Goal: Task Accomplishment & Management: Manage account settings

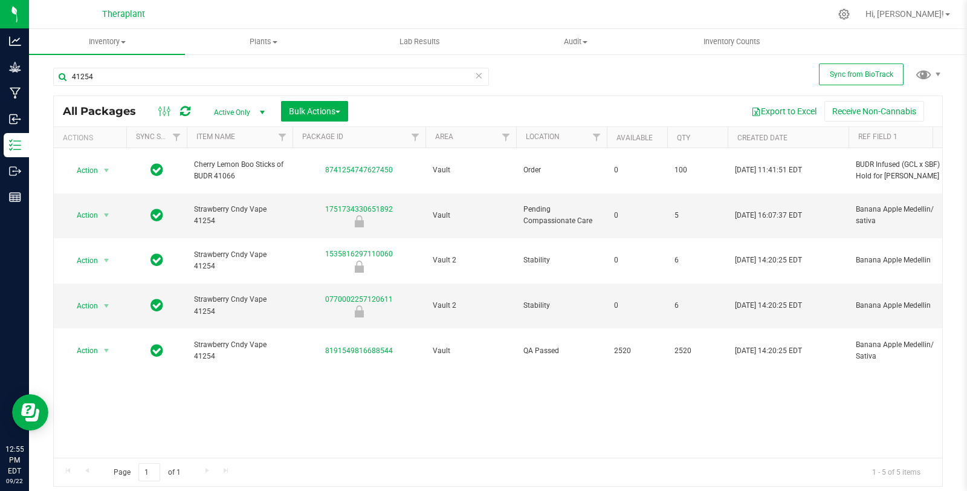
click at [125, 80] on input "41254" at bounding box center [271, 77] width 436 height 18
type input "41207"
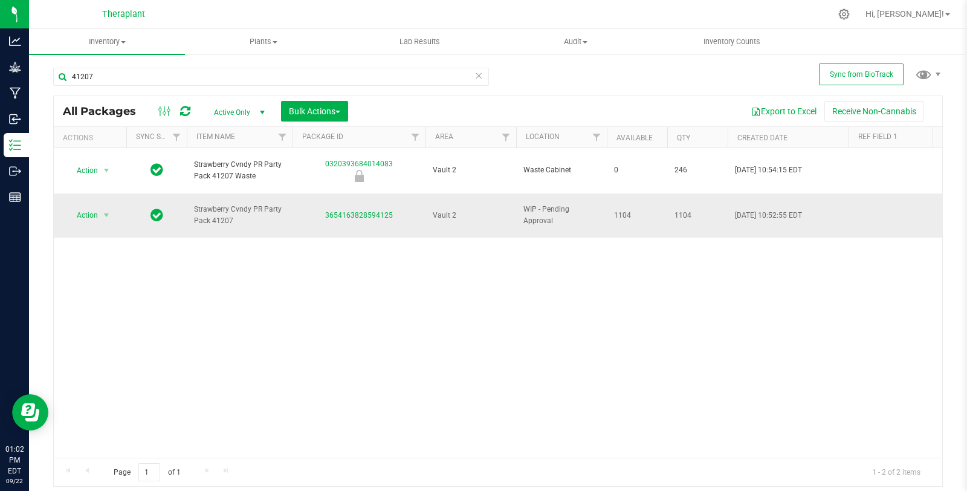
drag, startPoint x: 191, startPoint y: 193, endPoint x: 239, endPoint y: 208, distance: 50.2
click at [239, 208] on td "Strawberry Cvndy PR Party Pack 41207" at bounding box center [240, 215] width 106 height 45
copy span "Strawberry Cvndy PR Party Pack 41207"
click at [850, 18] on icon at bounding box center [843, 14] width 13 height 13
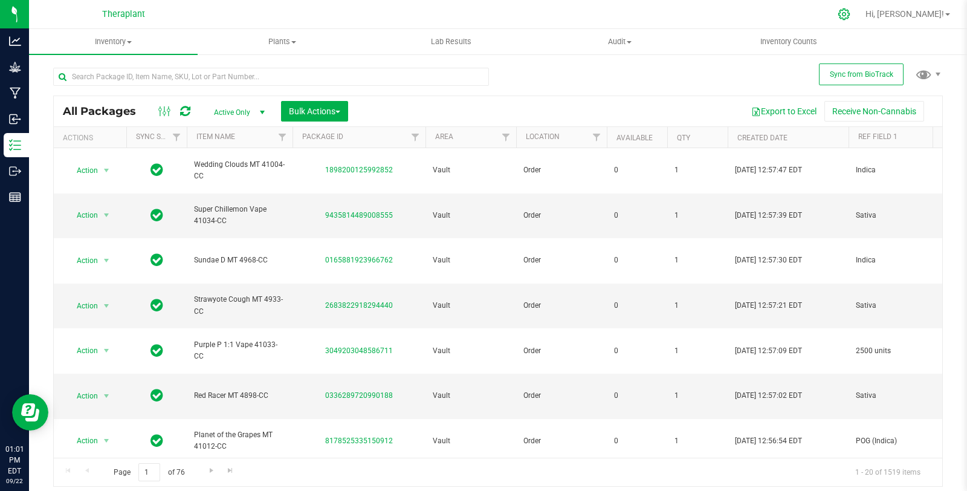
click at [859, 22] on div at bounding box center [844, 14] width 30 height 26
drag, startPoint x: 883, startPoint y: 23, endPoint x: 618, endPoint y: 24, distance: 264.6
click at [618, 24] on div at bounding box center [523, 14] width 614 height 24
click at [852, 14] on div at bounding box center [843, 14] width 17 height 13
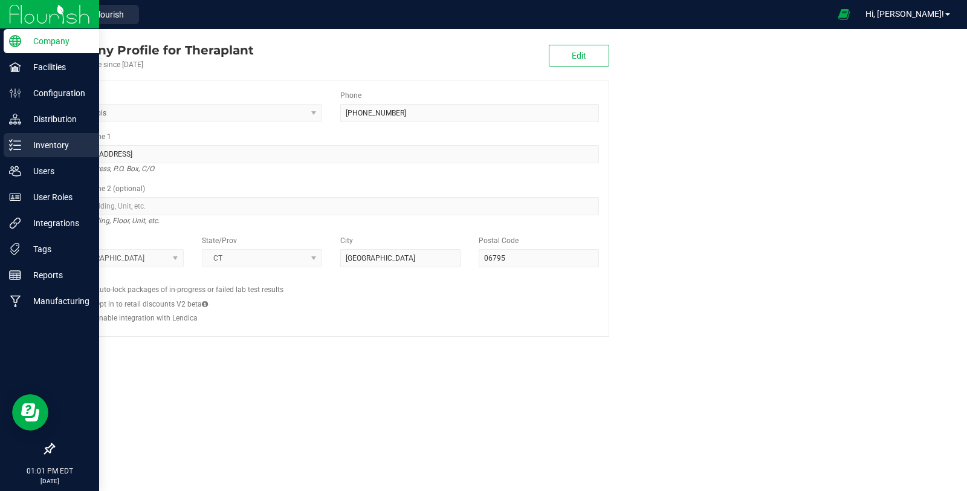
click at [0, 139] on link "Inventory" at bounding box center [49, 146] width 99 height 26
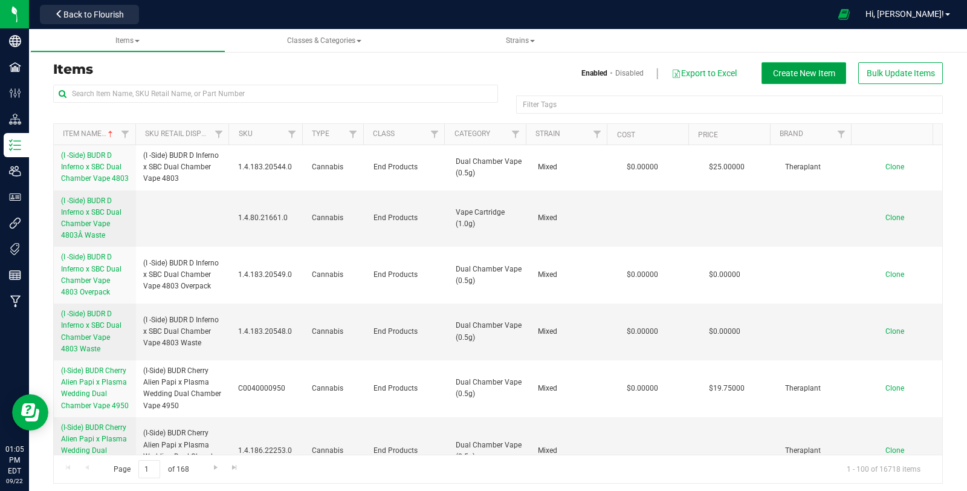
click at [773, 73] on span "Create New Item" at bounding box center [804, 73] width 62 height 10
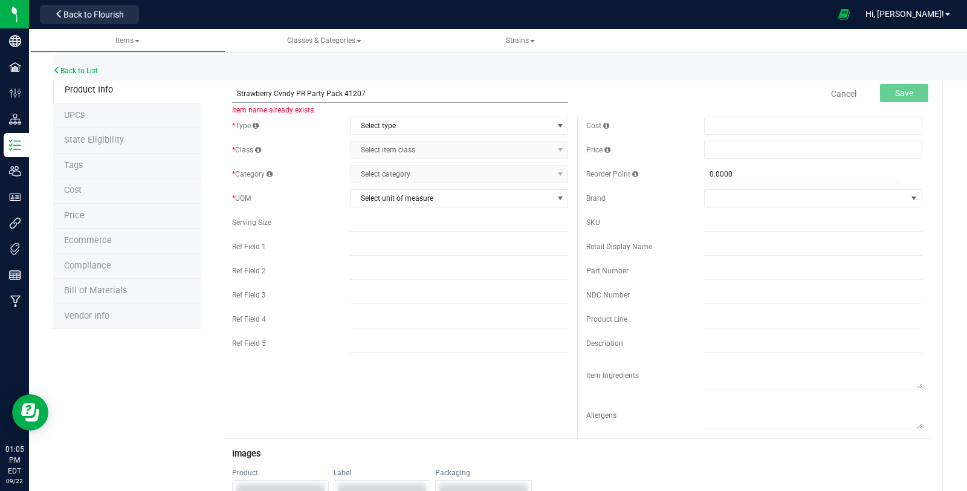
click at [290, 95] on input "Strawberry Cvndy PR Party Pack 41207" at bounding box center [400, 94] width 336 height 18
type input "Strawberry Cndy PR Party Pack 41207"
click at [432, 119] on span "Select type" at bounding box center [451, 125] width 202 height 17
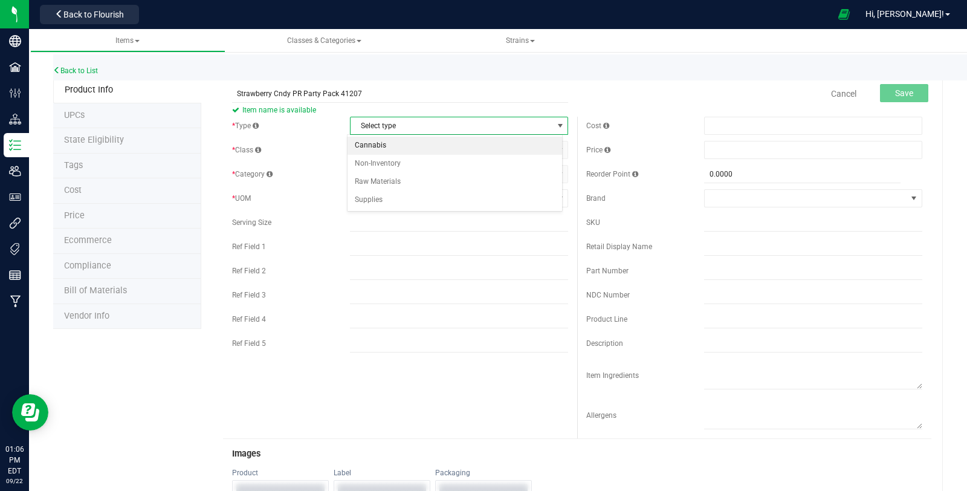
click at [399, 149] on li "Cannabis" at bounding box center [454, 146] width 214 height 18
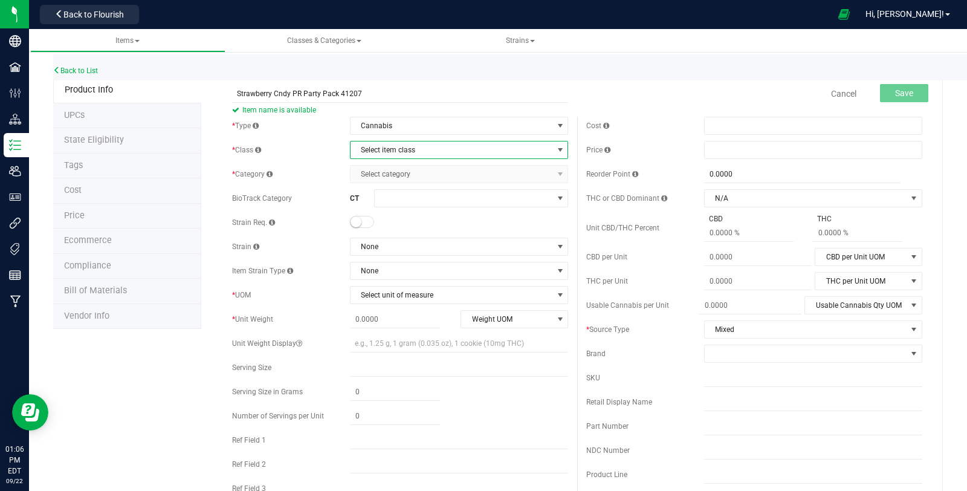
click at [397, 149] on span "Select item class" at bounding box center [451, 149] width 202 height 17
click at [389, 179] on li "End Products" at bounding box center [454, 188] width 214 height 18
click at [409, 146] on span "End Products" at bounding box center [451, 149] width 202 height 17
click at [399, 183] on li "End Products" at bounding box center [454, 188] width 214 height 18
click at [396, 177] on span "Select category" at bounding box center [451, 174] width 202 height 17
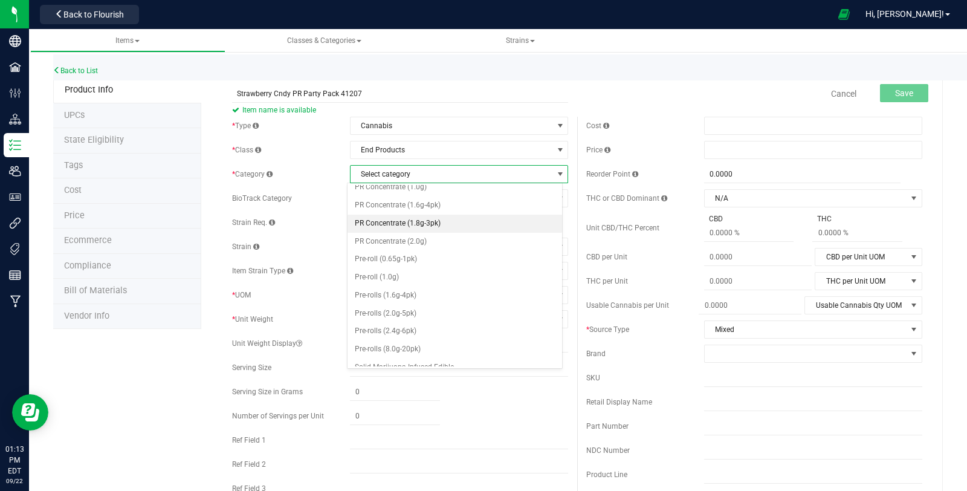
scroll to position [384, 0]
click at [408, 339] on li "Pre-rolls (8.0g-20pk)" at bounding box center [454, 348] width 214 height 18
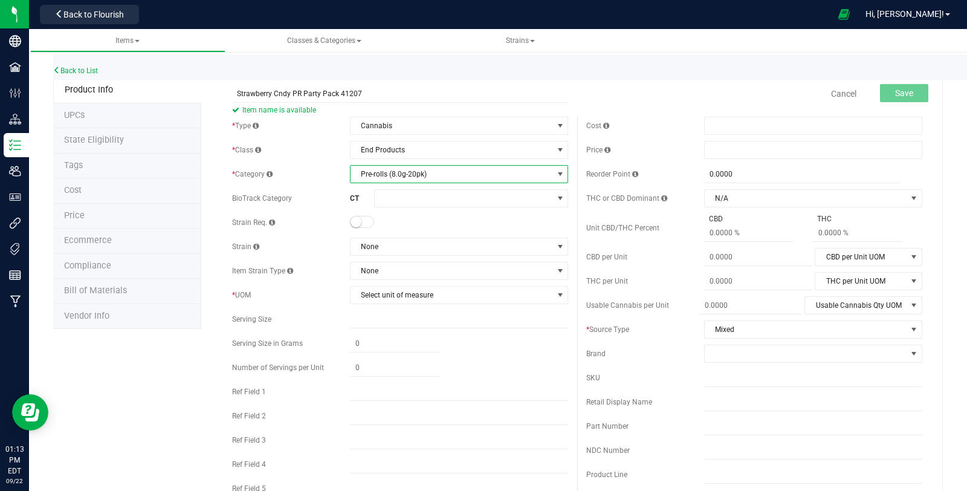
click at [362, 218] on span at bounding box center [362, 222] width 24 height 12
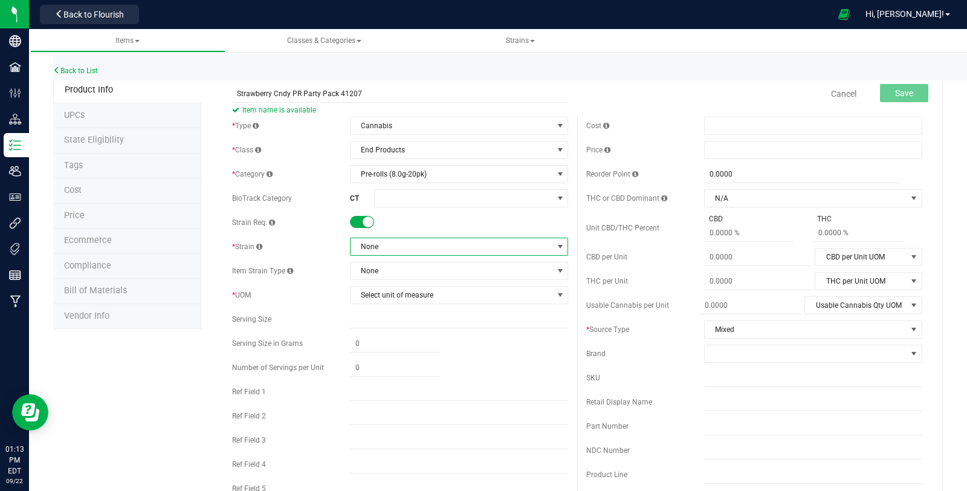
click at [370, 246] on span "None" at bounding box center [451, 246] width 202 height 17
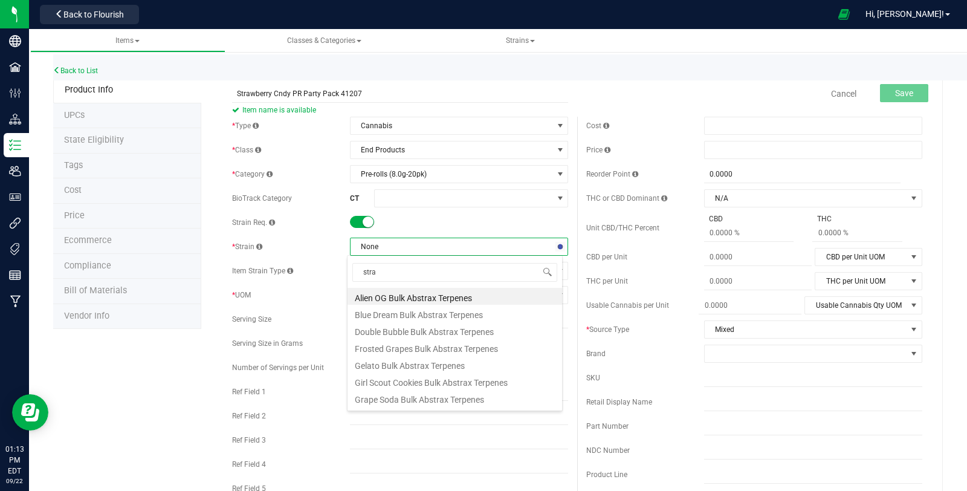
type input "straw"
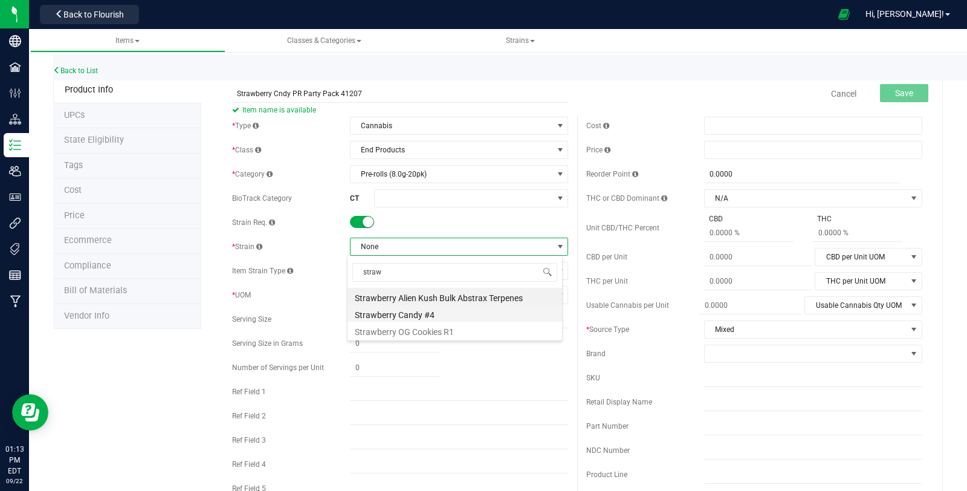
click at [442, 316] on li "Strawberry Candy #4" at bounding box center [454, 312] width 214 height 17
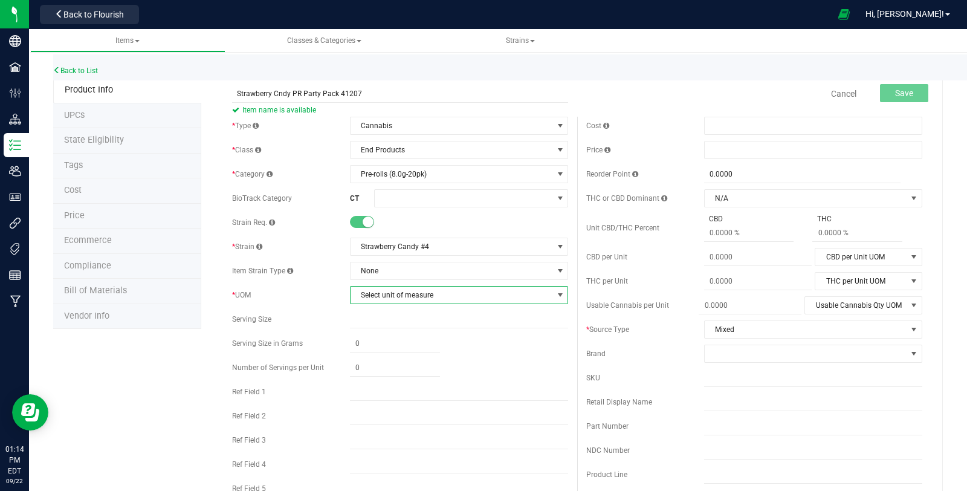
click at [386, 292] on span "Select unit of measure" at bounding box center [451, 294] width 202 height 17
click at [376, 308] on li "Each" at bounding box center [454, 315] width 214 height 18
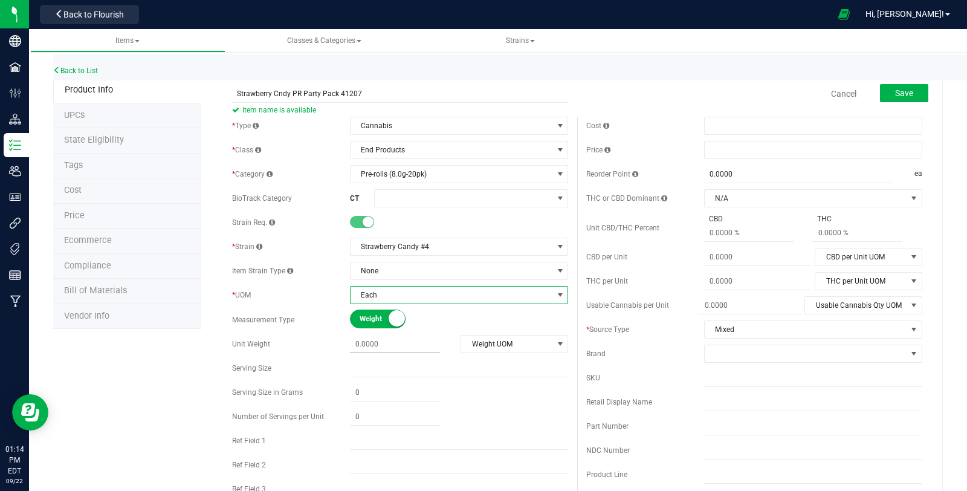
click at [375, 335] on span at bounding box center [395, 344] width 90 height 18
type input "8"
type input "8.0000"
click at [487, 347] on span "Weight UOM" at bounding box center [506, 343] width 91 height 17
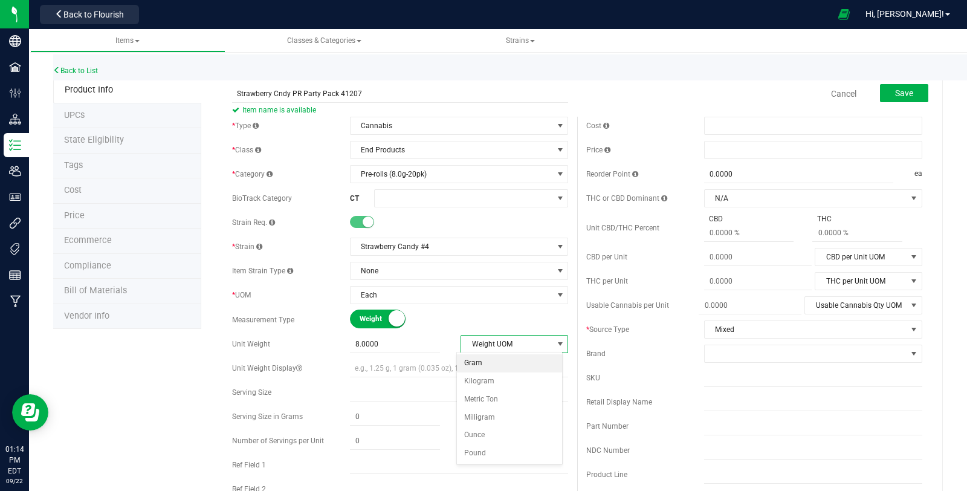
click at [487, 367] on li "Gram" at bounding box center [509, 363] width 105 height 18
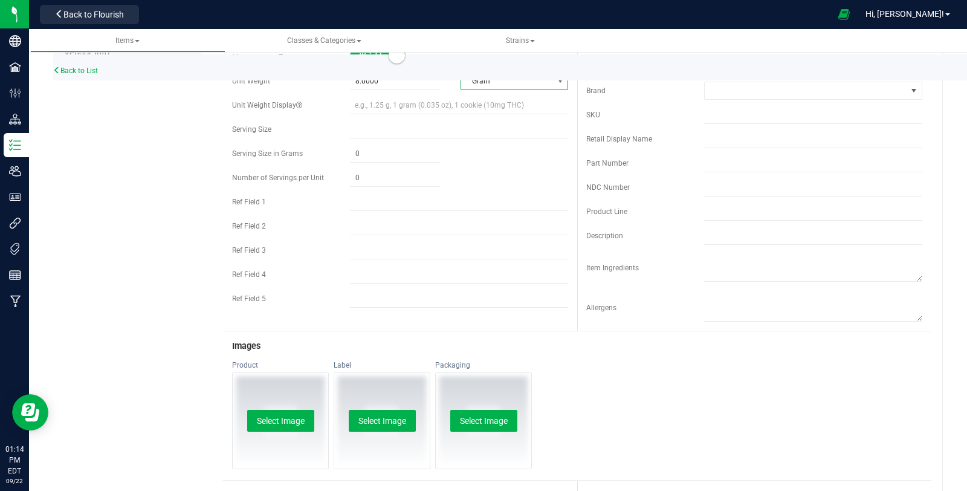
scroll to position [266, 0]
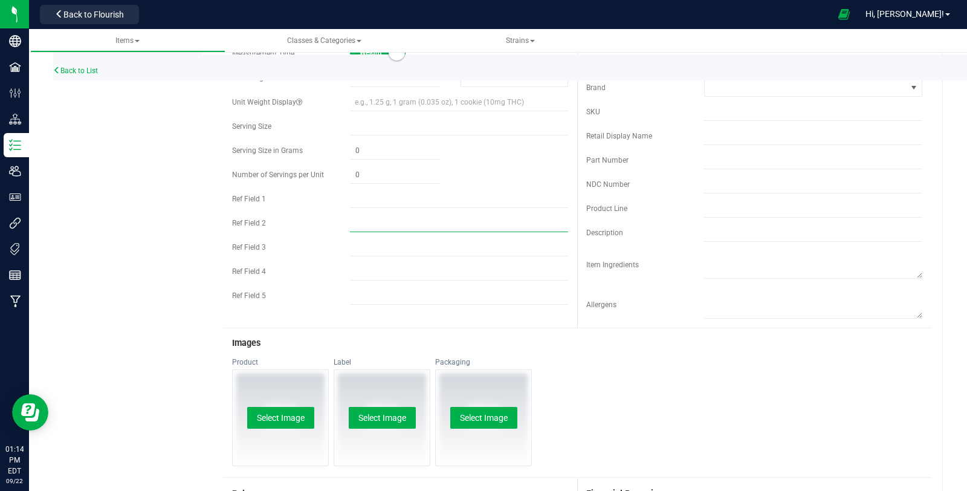
click at [416, 218] on input "text" at bounding box center [459, 223] width 218 height 18
paste input "Strawberry Cvndy PR Party Pack 41207"
click at [413, 202] on input "text" at bounding box center [459, 199] width 218 height 18
click at [399, 218] on input "Strawberry Cvndy PR Party Pack 41207" at bounding box center [459, 223] width 218 height 18
type input "Strawberry Cndy PR Party Pack 41207"
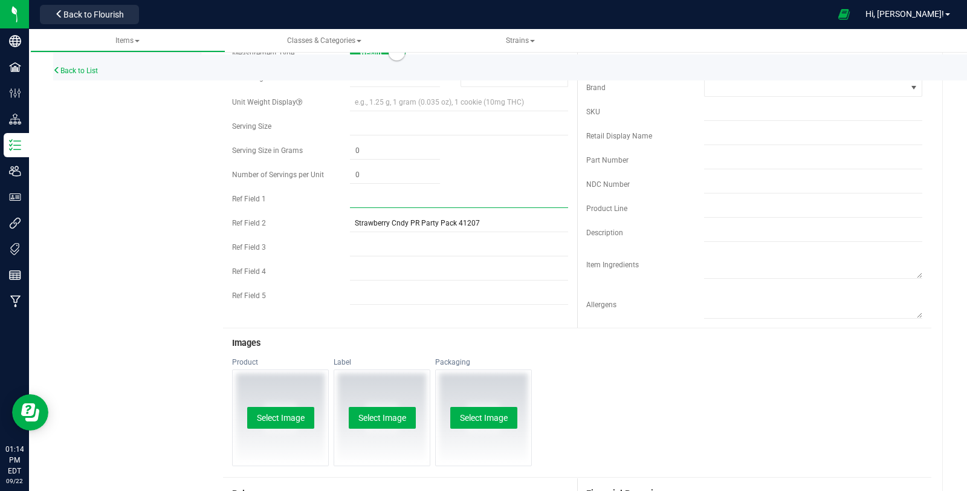
click at [406, 200] on input "text" at bounding box center [459, 199] width 218 height 18
type input "41207"
click at [401, 302] on input "text" at bounding box center [459, 295] width 218 height 18
click at [402, 295] on input "text" at bounding box center [459, 295] width 218 height 18
type input "Sativa"
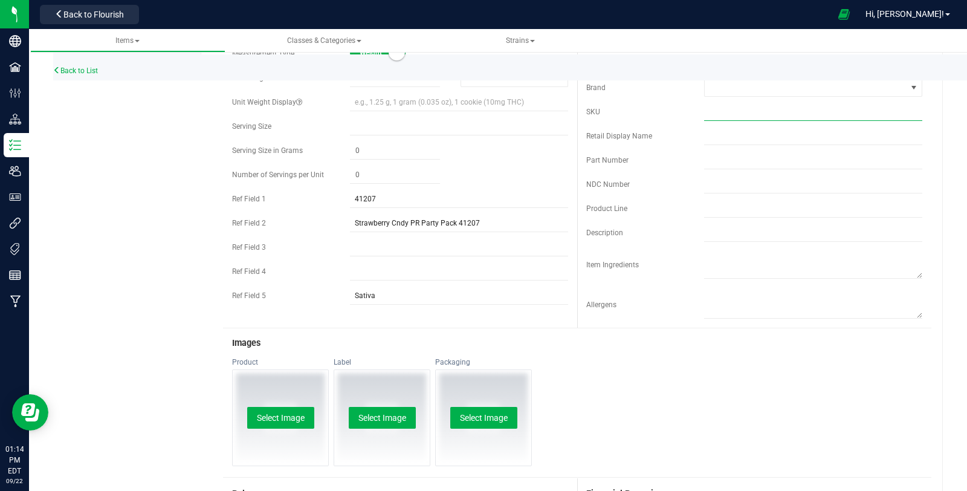
click at [738, 118] on input "text" at bounding box center [813, 112] width 218 height 18
paste input "C0040001207"
click at [732, 85] on span at bounding box center [805, 87] width 202 height 17
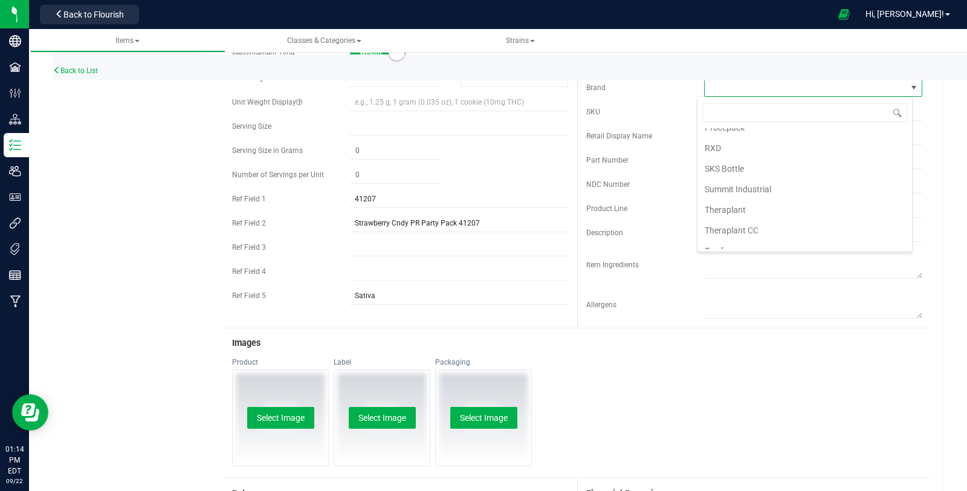
scroll to position [459, 0]
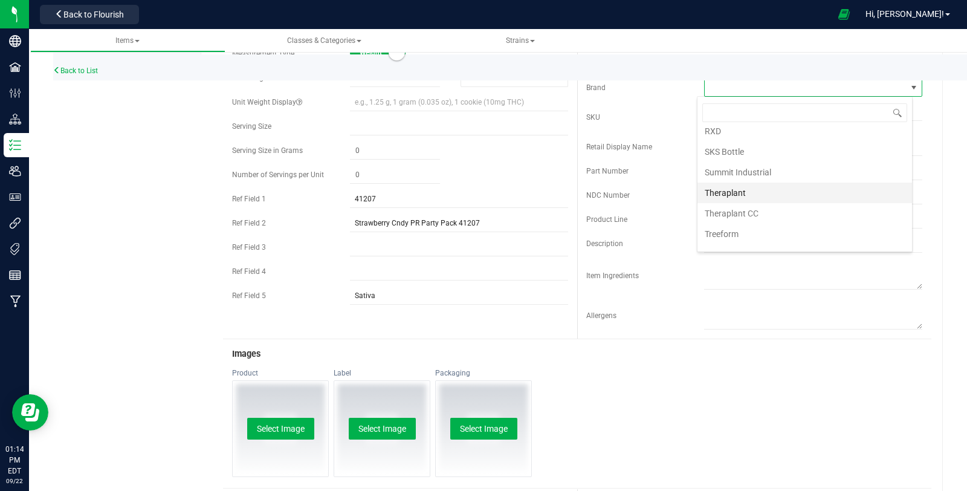
drag, startPoint x: 753, startPoint y: 188, endPoint x: 750, endPoint y: 172, distance: 16.0
click at [750, 182] on li "Theraplant" at bounding box center [804, 192] width 214 height 21
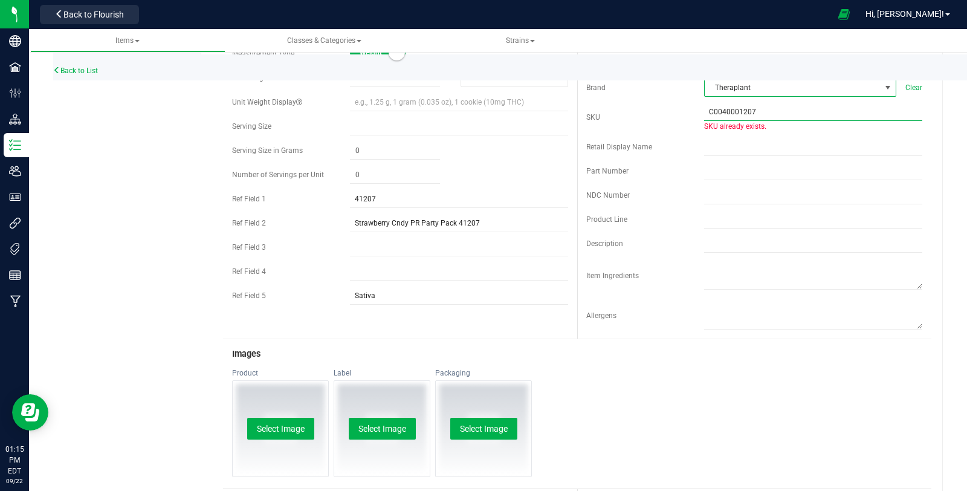
click at [759, 111] on input "C0040001207" at bounding box center [813, 112] width 218 height 18
click at [704, 109] on input "C0040001207" at bounding box center [813, 112] width 218 height 18
click at [789, 107] on input "C0040001207" at bounding box center [813, 112] width 218 height 18
type input "C0040001207"
click at [764, 210] on input "text" at bounding box center [813, 219] width 218 height 18
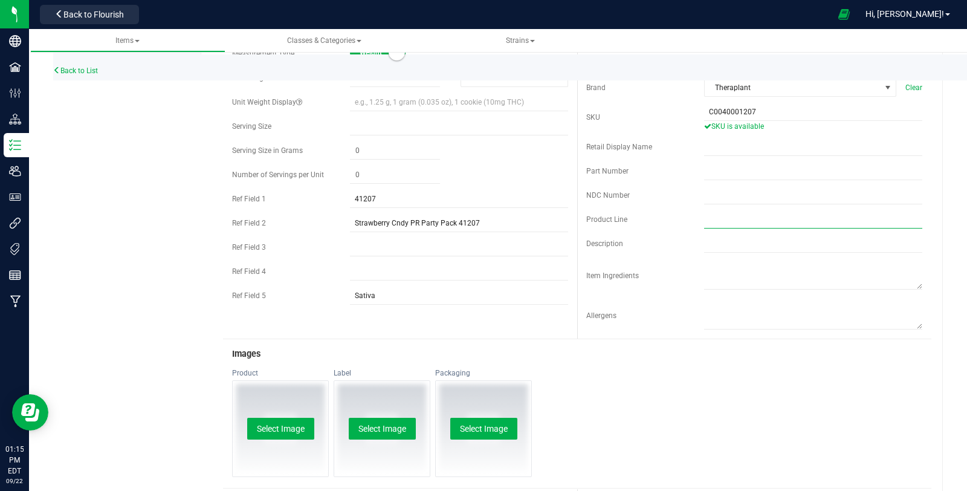
paste input "Pre-rolls (8.0g-20pk)"
click at [704, 218] on input "Pre-rolls (8.0g-20pk)" at bounding box center [813, 219] width 218 height 18
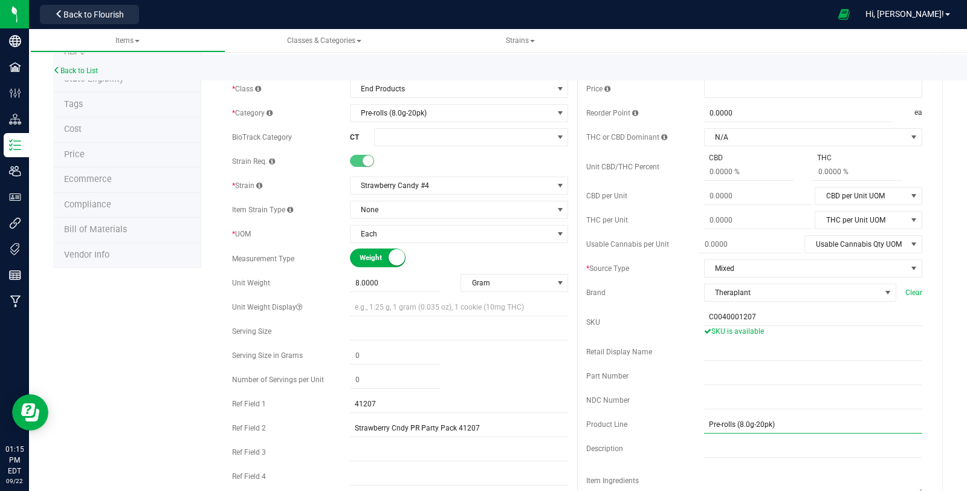
scroll to position [0, 0]
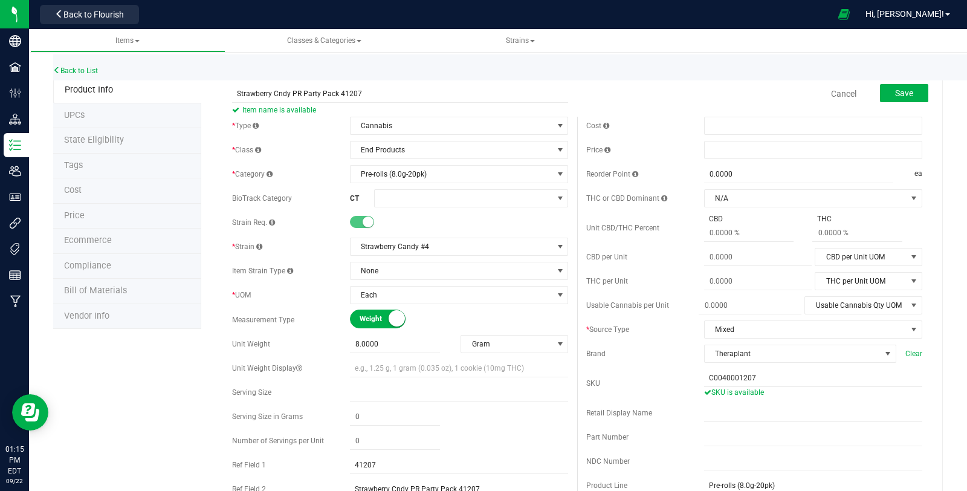
type input "Pre-rolls (8.0g-20pk)"
click at [736, 141] on span at bounding box center [813, 150] width 218 height 18
type input "32"
type input "$32.00000"
click at [678, 143] on div "Price $32.00000 32" at bounding box center [754, 150] width 336 height 18
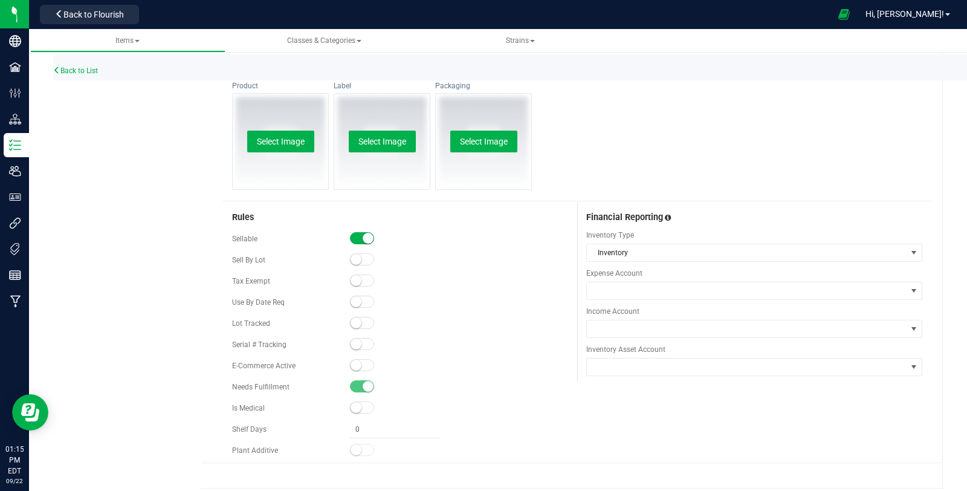
scroll to position [561, 0]
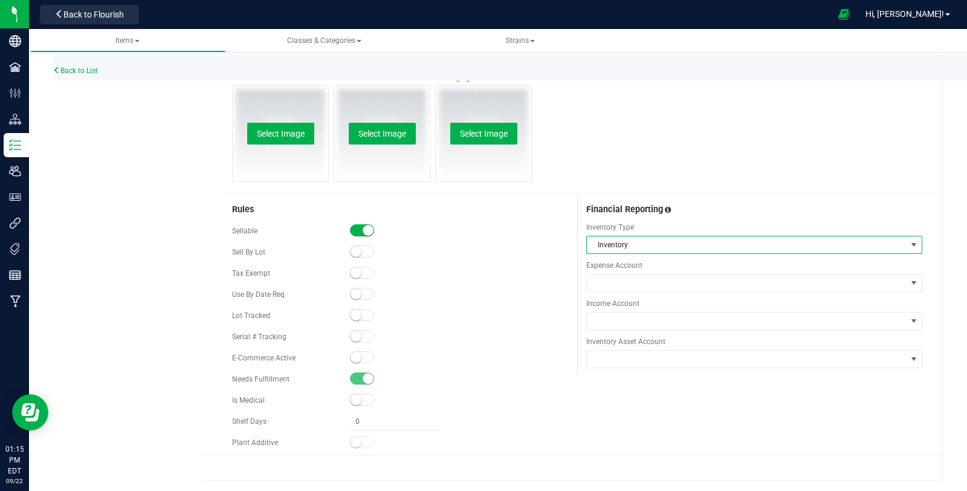
click at [637, 247] on span "Inventory" at bounding box center [747, 244] width 320 height 17
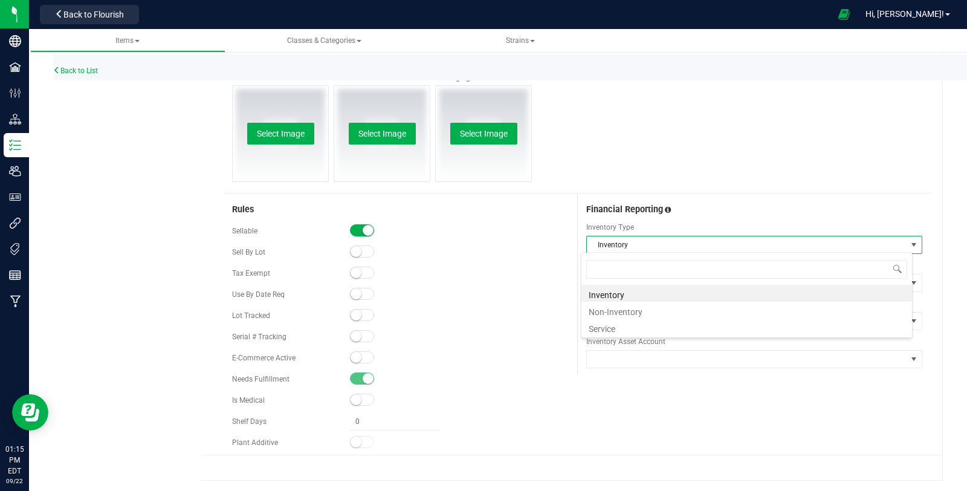
scroll to position [18, 332]
click at [625, 306] on li "Non-Inventory" at bounding box center [746, 309] width 330 height 17
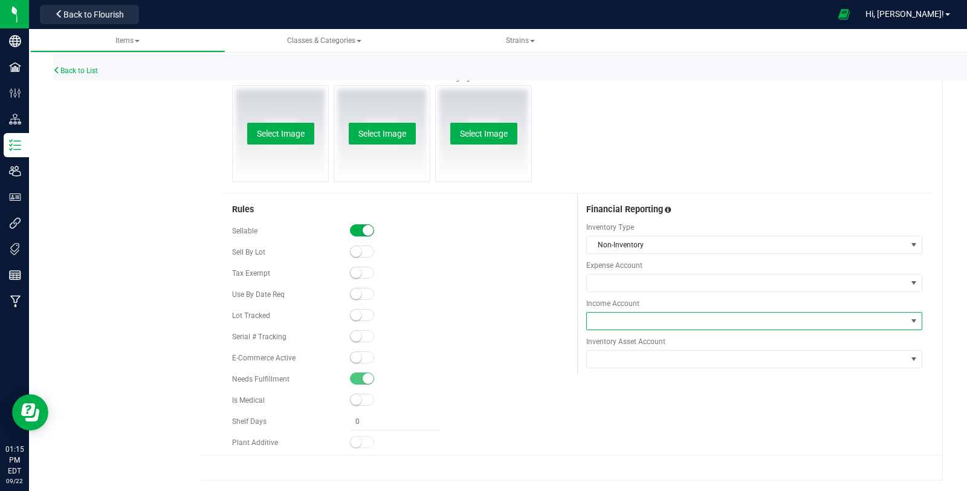
click at [623, 325] on span at bounding box center [747, 320] width 320 height 17
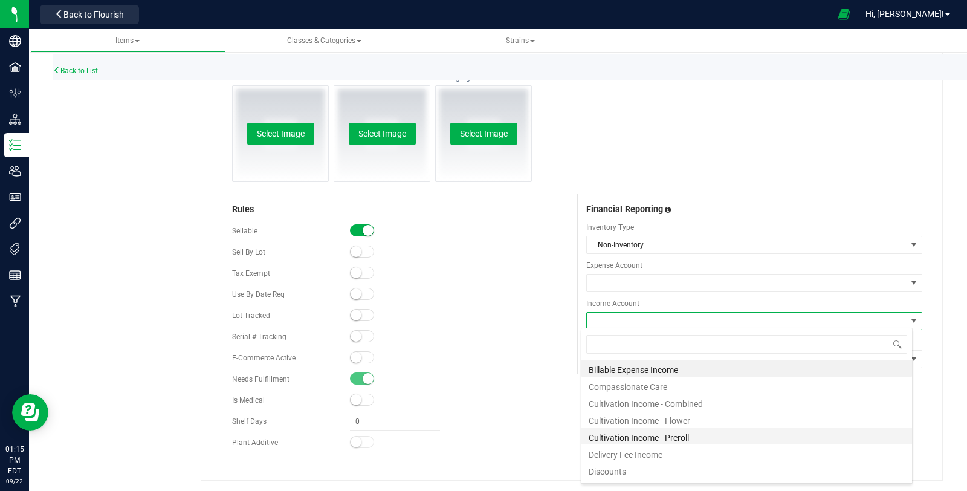
drag, startPoint x: 653, startPoint y: 432, endPoint x: 633, endPoint y: 434, distance: 20.1
click at [633, 434] on li "Cultivation Income - Preroll" at bounding box center [746, 435] width 330 height 17
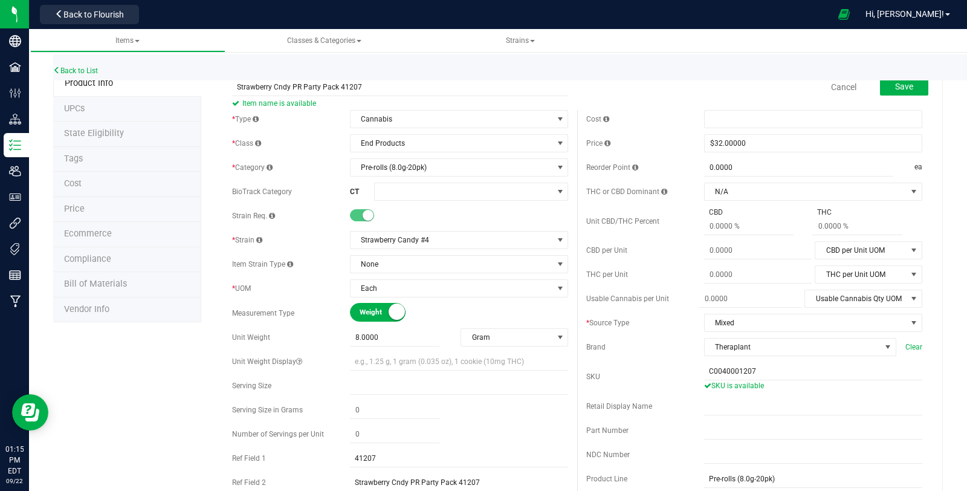
scroll to position [0, 0]
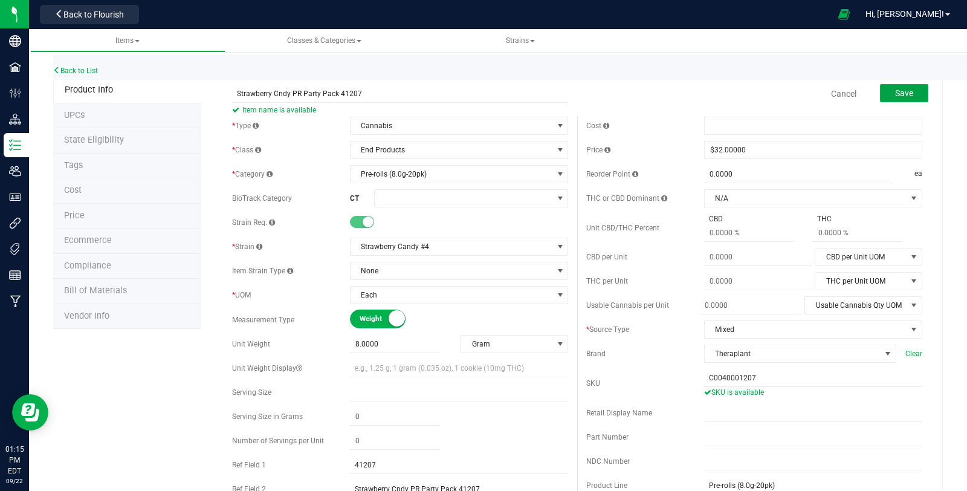
click at [881, 100] on button "Save" at bounding box center [904, 93] width 48 height 18
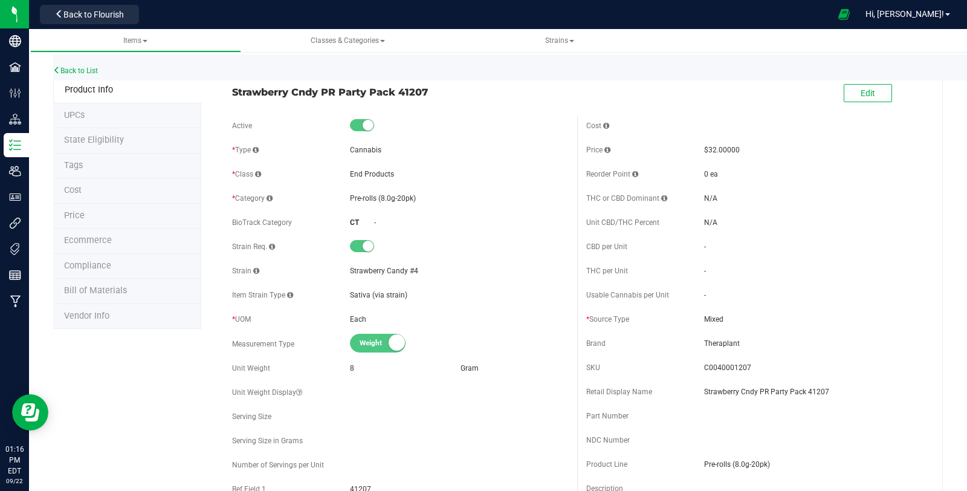
drag, startPoint x: 229, startPoint y: 88, endPoint x: 436, endPoint y: 88, distance: 206.6
click at [436, 88] on div "Strawberry Cndy PR Party Pack 41207" at bounding box center [400, 89] width 354 height 21
copy span "Strawberry Cndy PR Party Pack 41207"
drag, startPoint x: 92, startPoint y: 65, endPoint x: 87, endPoint y: 76, distance: 12.2
click at [87, 76] on div "Back to List" at bounding box center [536, 67] width 967 height 26
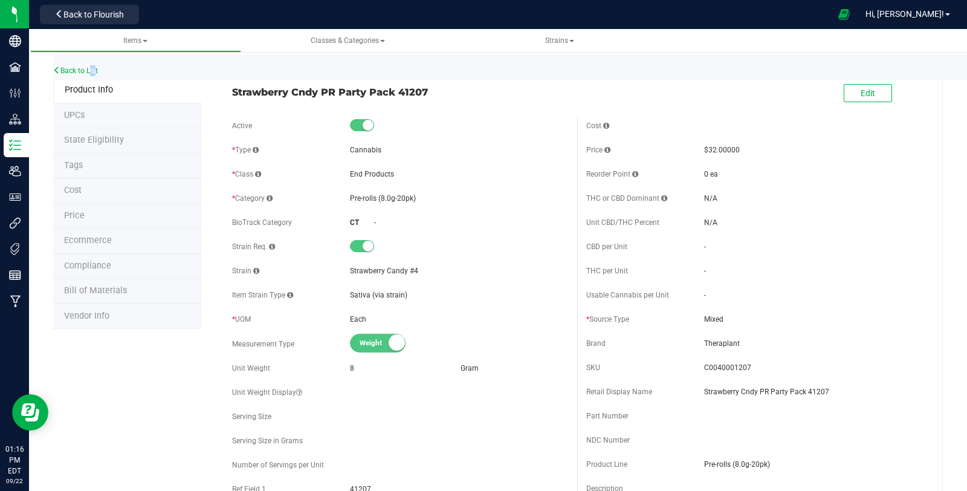
click at [87, 76] on div "Back to List" at bounding box center [536, 67] width 967 height 26
click at [80, 74] on link "Back to List" at bounding box center [75, 70] width 45 height 8
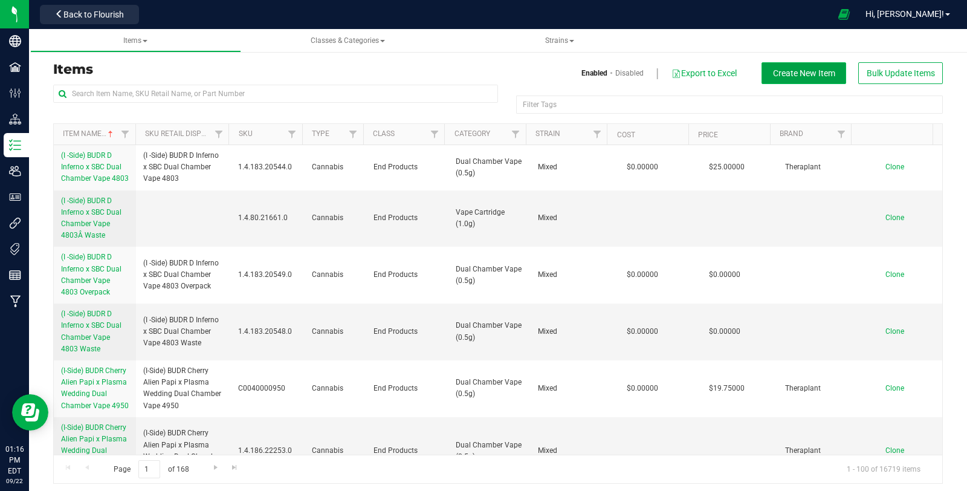
click at [806, 71] on span "Create New Item" at bounding box center [804, 73] width 62 height 10
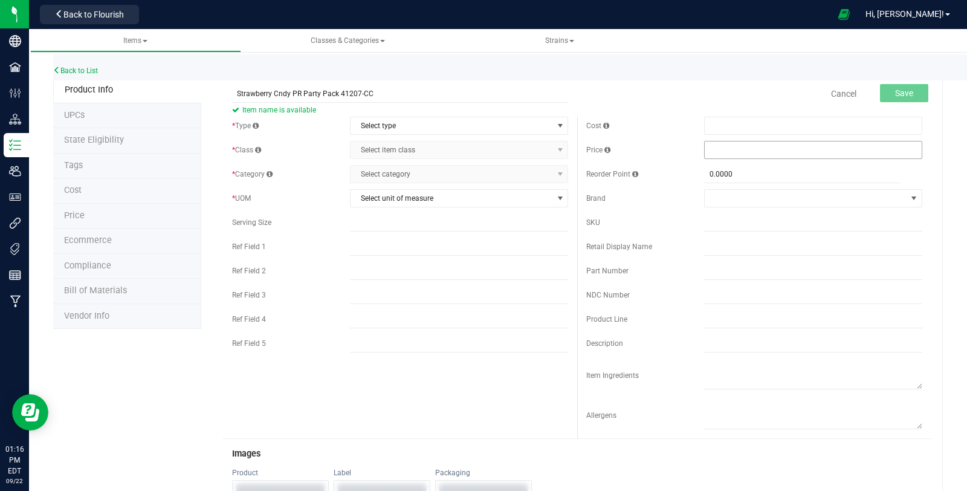
type input "Strawberry Cndy PR Party Pack 41207-CC"
click at [729, 141] on span at bounding box center [813, 150] width 218 height 18
type input "32"
type input "$32.00000"
click at [647, 157] on div "Price $32.00000 32" at bounding box center [754, 150] width 336 height 18
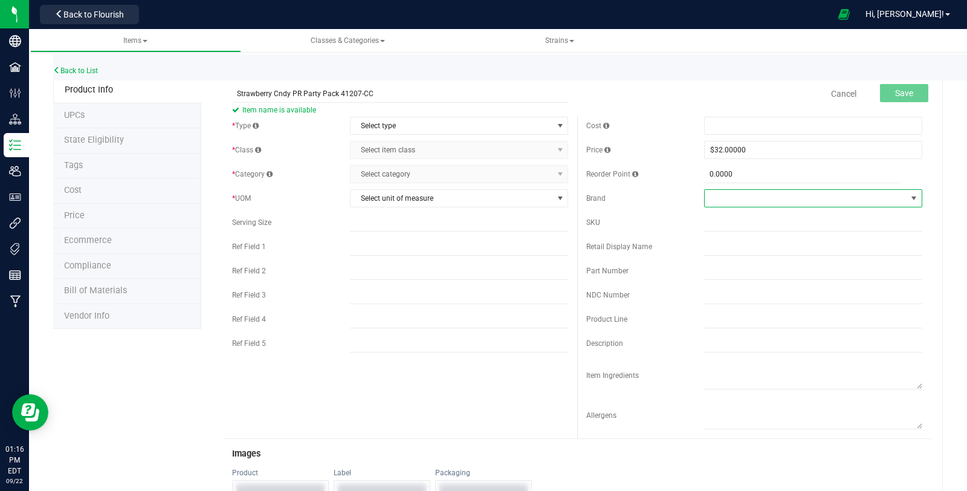
click at [741, 199] on span at bounding box center [805, 198] width 202 height 17
click at [748, 304] on li "Theraplant" at bounding box center [804, 314] width 214 height 21
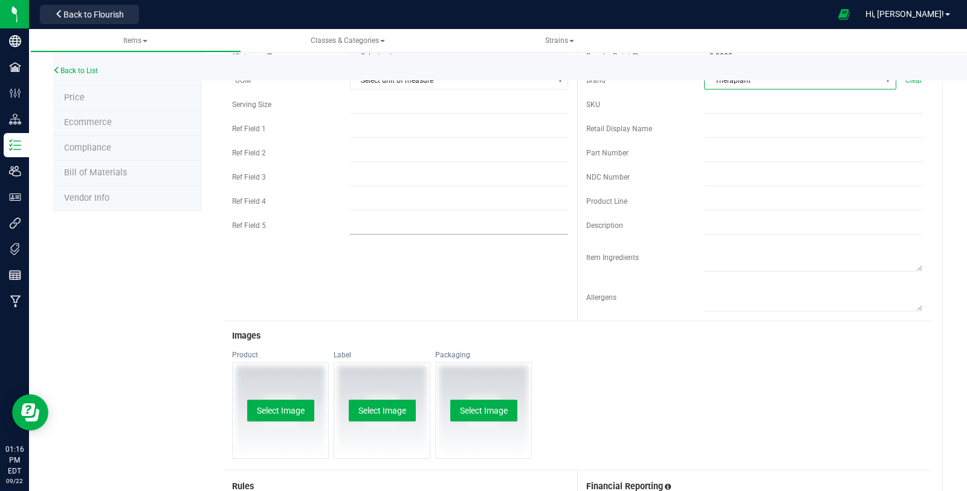
scroll to position [123, 0]
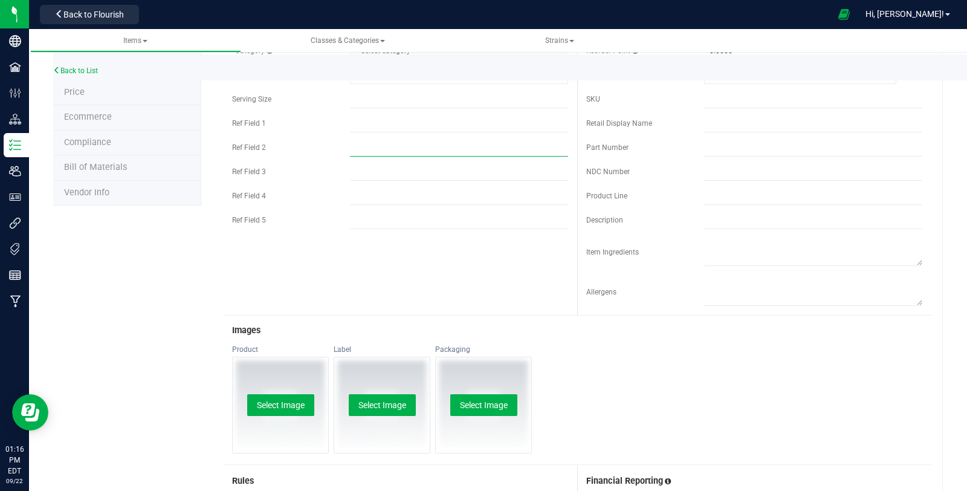
click at [398, 141] on input "text" at bounding box center [459, 147] width 218 height 18
paste input "Strawberry Cndy PR Party Pack 41207"
type input "Strawberry Cndy PR Party Pack 41207"
click at [387, 121] on input "text" at bounding box center [459, 123] width 218 height 18
type input "41207"
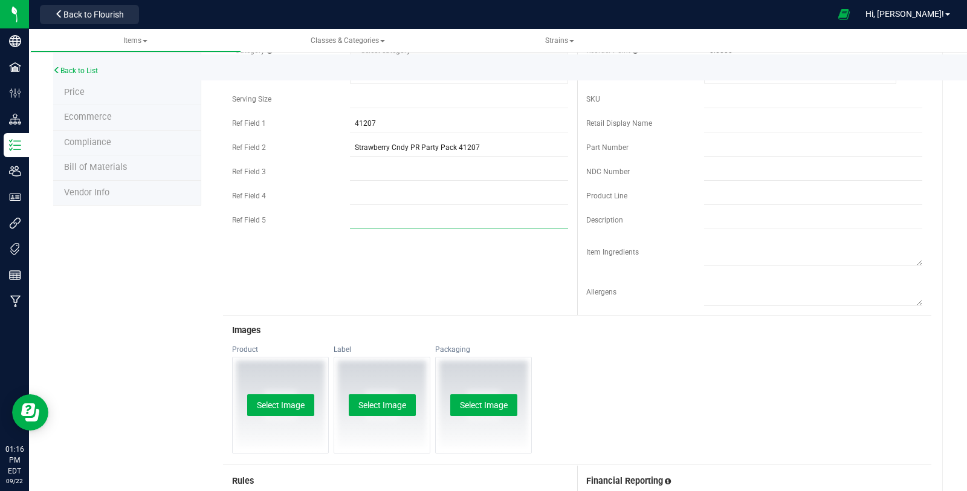
click at [397, 214] on input "text" at bounding box center [459, 220] width 218 height 18
type input "Sativa"
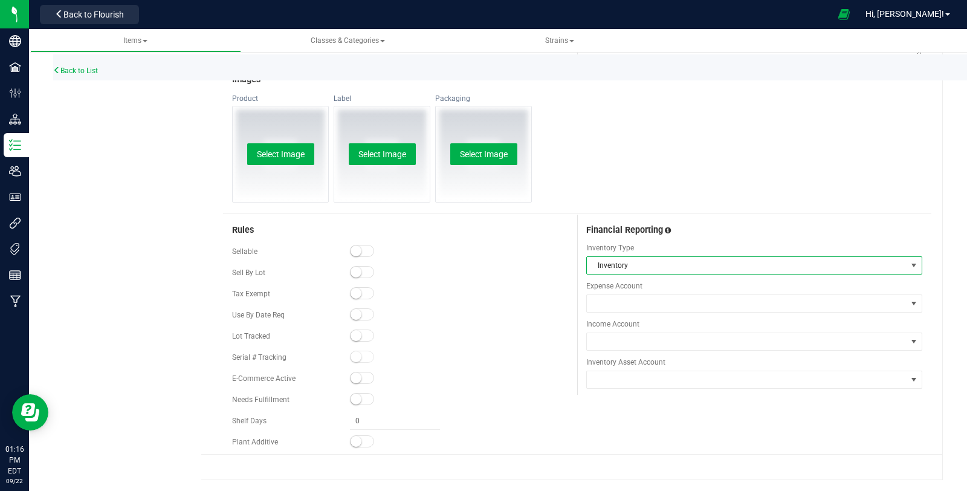
click at [639, 258] on span "Inventory" at bounding box center [747, 265] width 320 height 17
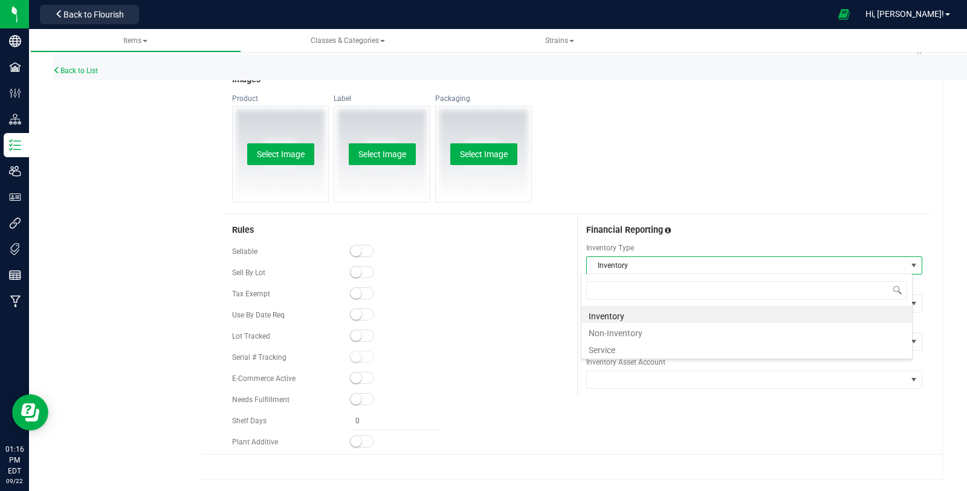
scroll to position [18, 332]
click at [645, 327] on li "Non-Inventory" at bounding box center [746, 331] width 330 height 17
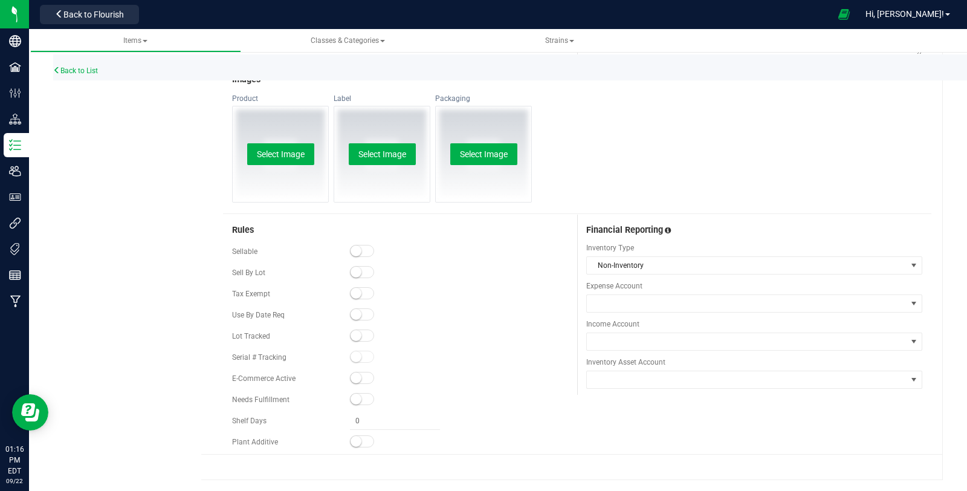
click at [645, 327] on span "Income Account" at bounding box center [754, 323] width 336 height 11
click at [641, 337] on span at bounding box center [747, 341] width 320 height 17
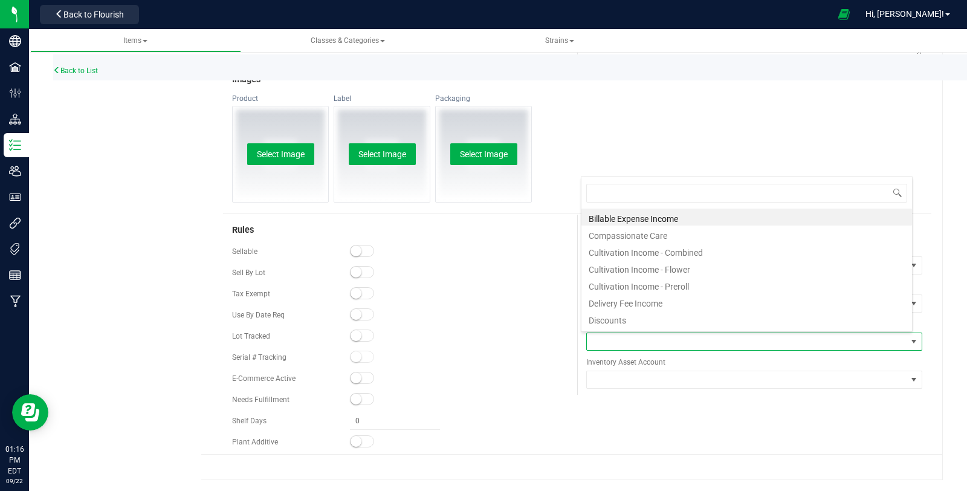
scroll to position [18, 327]
click at [662, 290] on li "Cultivation Income - Preroll" at bounding box center [746, 284] width 330 height 17
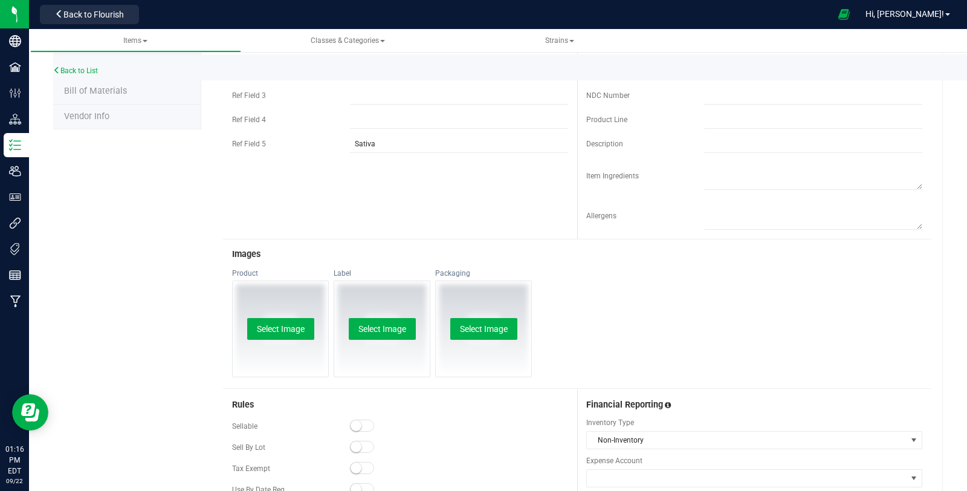
scroll to position [0, 0]
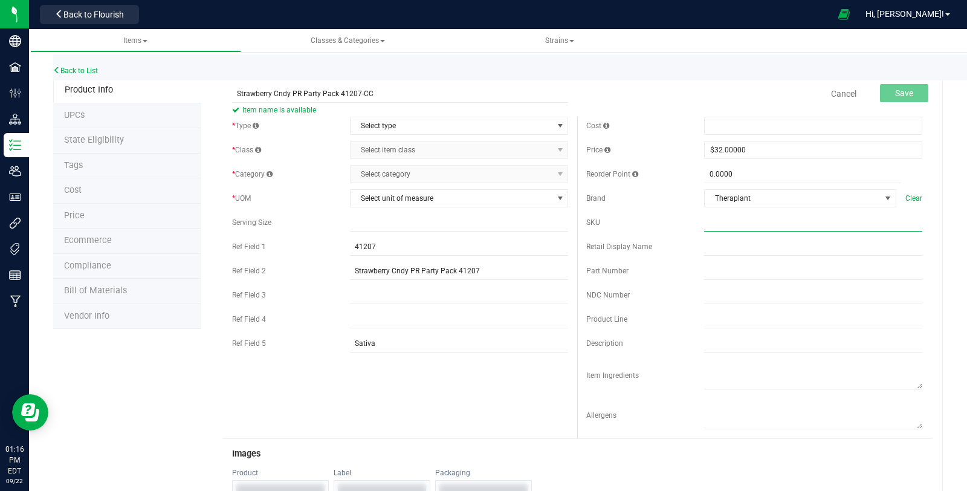
click at [741, 220] on input "text" at bounding box center [813, 222] width 218 height 18
paste input "C0040001207-CC"
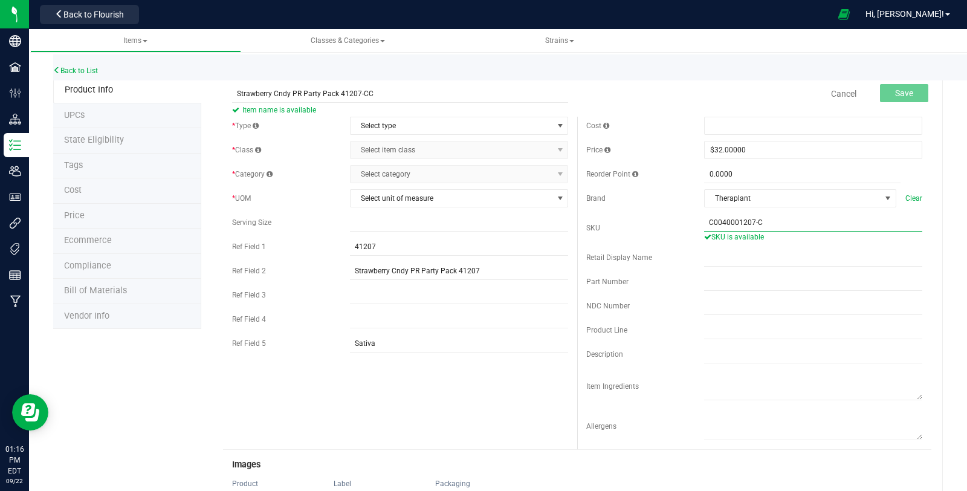
type input "C0040001207-CC"
click at [732, 326] on input "text" at bounding box center [813, 330] width 218 height 18
click at [391, 134] on span "Select type" at bounding box center [459, 126] width 218 height 18
click at [385, 144] on li "Cannabis" at bounding box center [454, 146] width 214 height 18
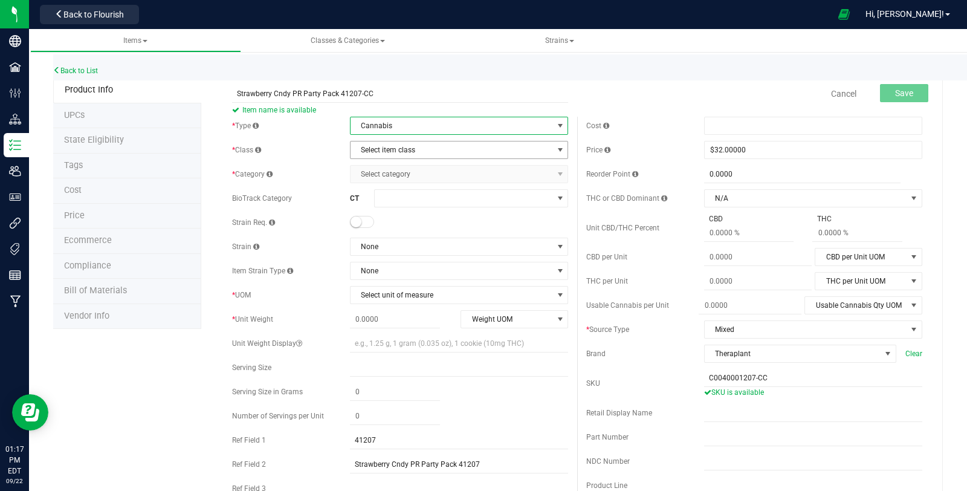
click at [385, 150] on span "Select item class" at bounding box center [451, 149] width 202 height 17
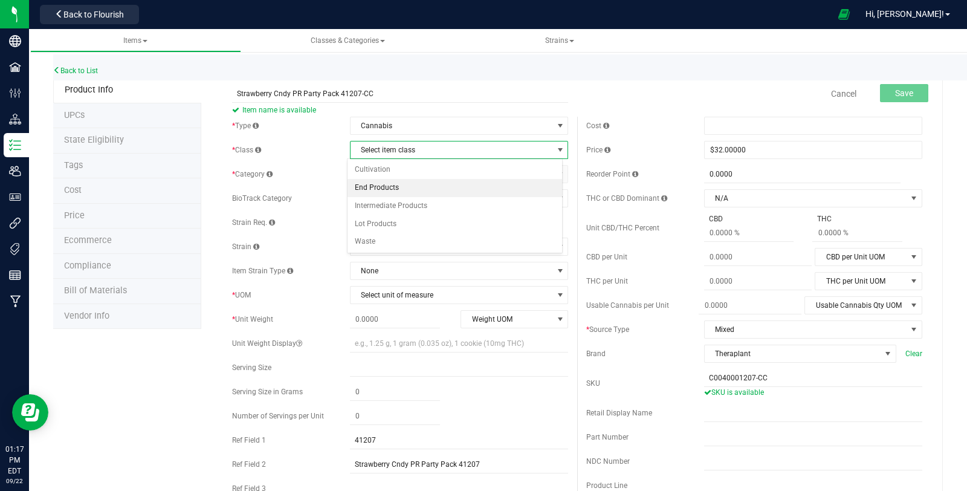
click at [399, 187] on li "End Products" at bounding box center [454, 188] width 214 height 18
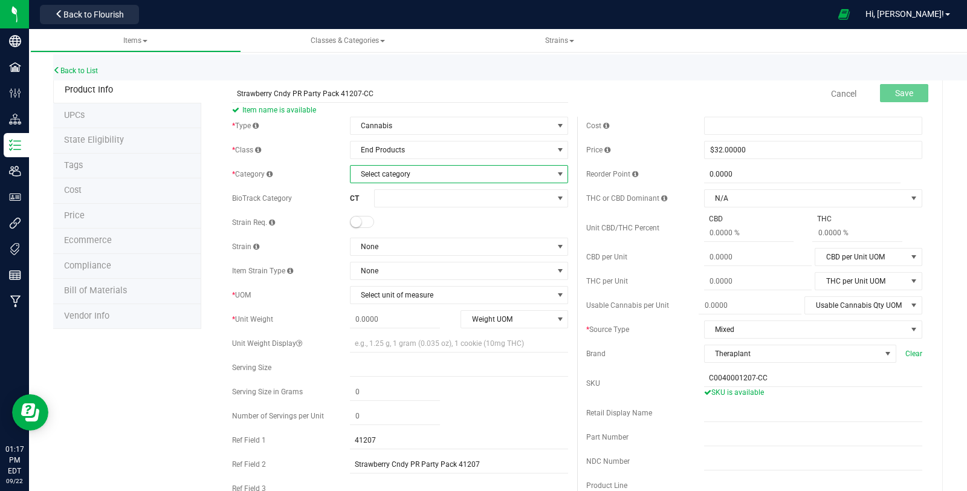
click at [397, 179] on span "Select category" at bounding box center [451, 174] width 202 height 17
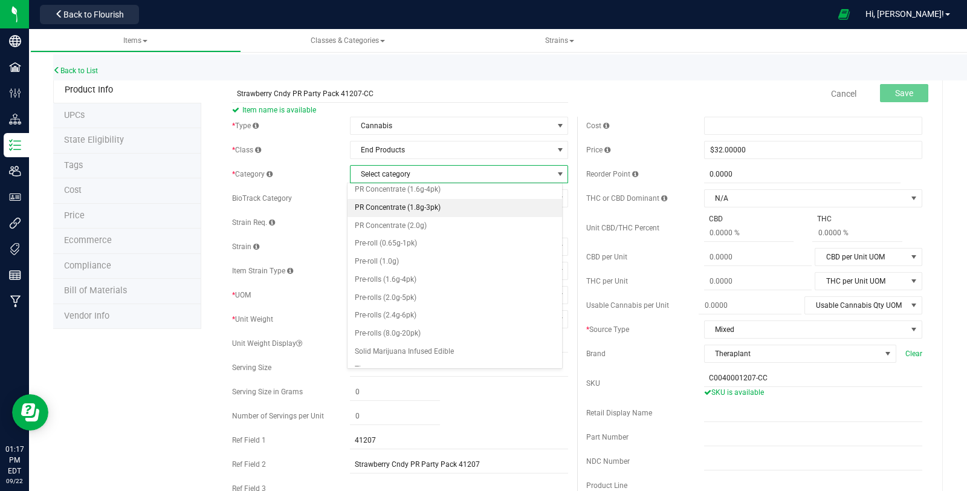
scroll to position [408, 0]
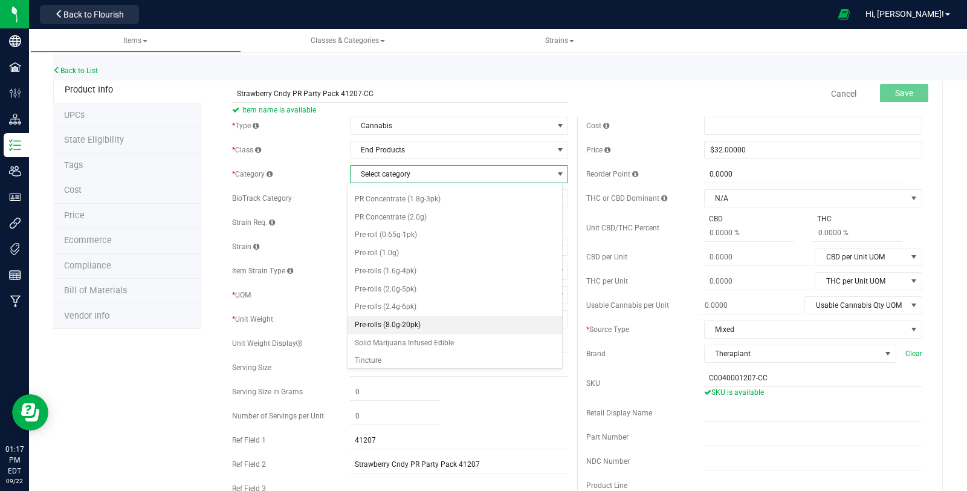
click at [415, 316] on li "Pre-rolls (8.0g-20pk)" at bounding box center [454, 325] width 214 height 18
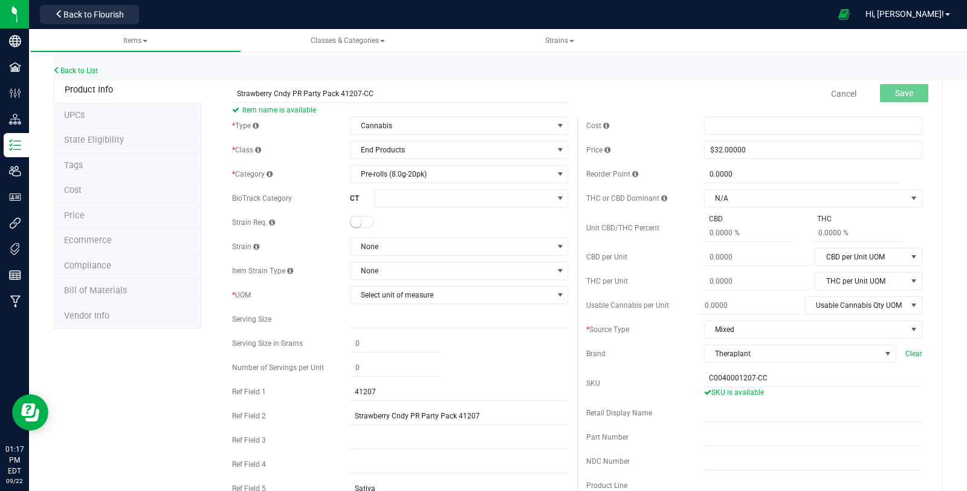
click at [350, 215] on div "Strain Req." at bounding box center [400, 222] width 336 height 18
click at [353, 216] on span at bounding box center [362, 222] width 24 height 12
click at [369, 242] on span "None" at bounding box center [451, 246] width 202 height 17
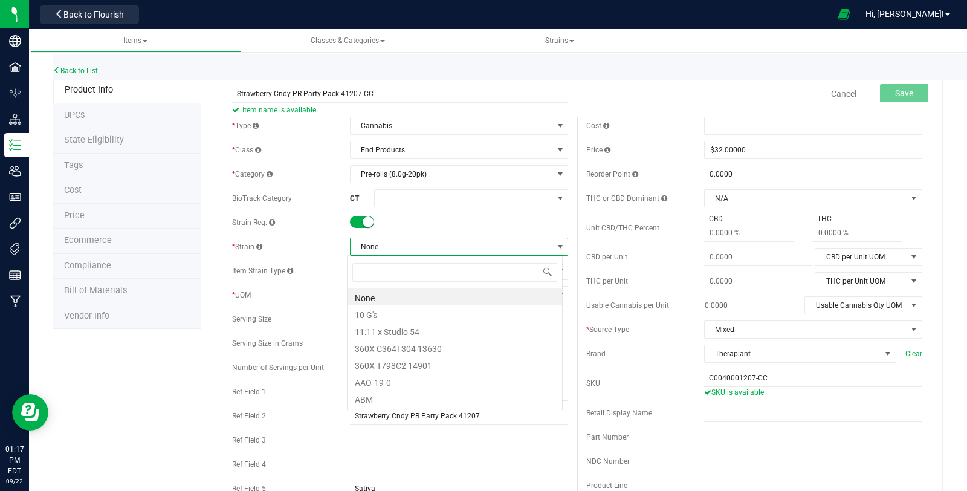
scroll to position [18, 216]
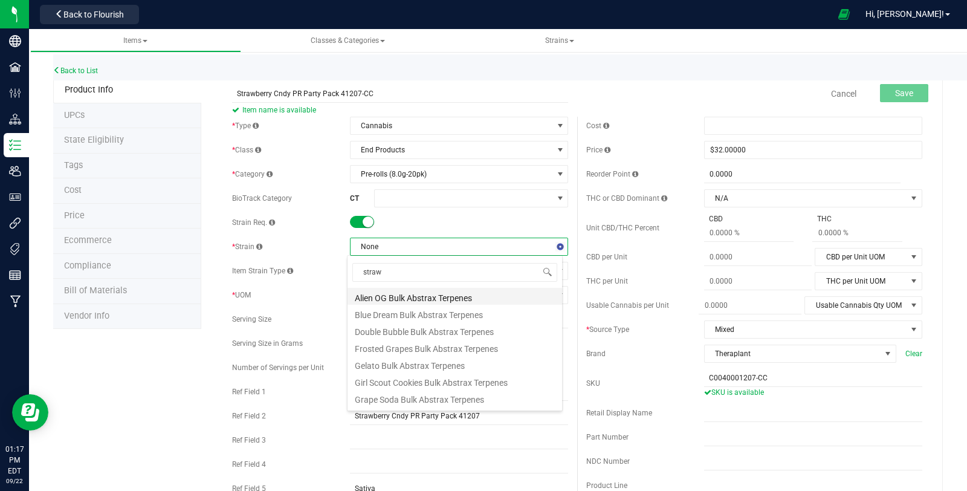
type input "strawb"
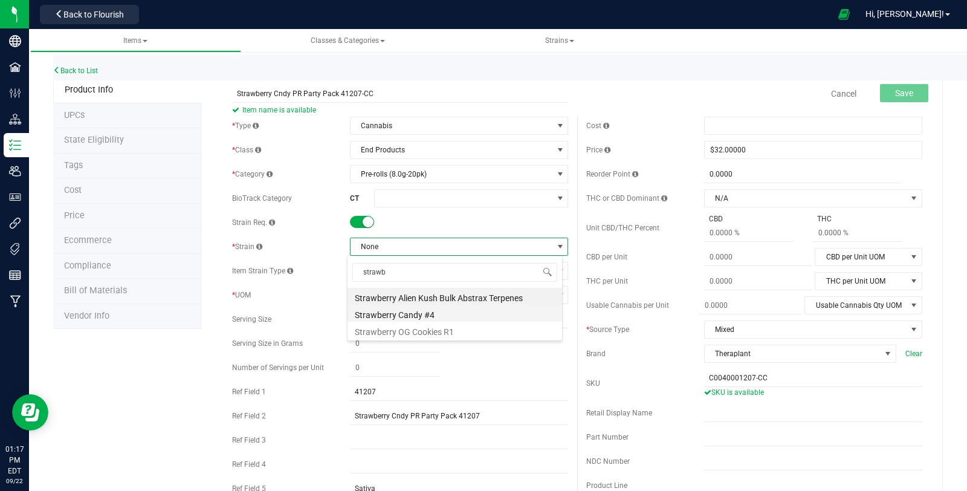
click at [421, 310] on li "Strawberry Candy #4" at bounding box center [454, 312] width 214 height 17
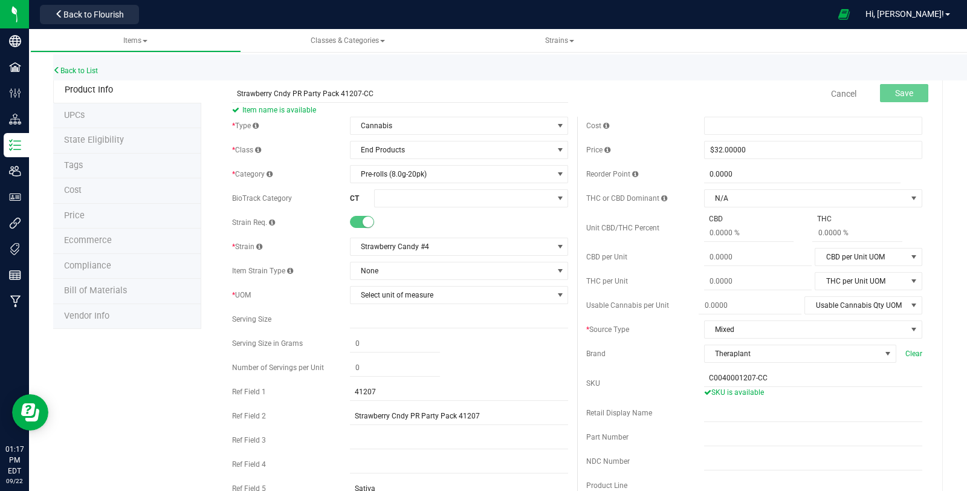
click at [401, 286] on div "* UOM Select unit of measure Select unit of measure Each Gram Kilogram Milligra…" at bounding box center [400, 295] width 336 height 18
click at [394, 295] on span "Select unit of measure" at bounding box center [451, 294] width 202 height 17
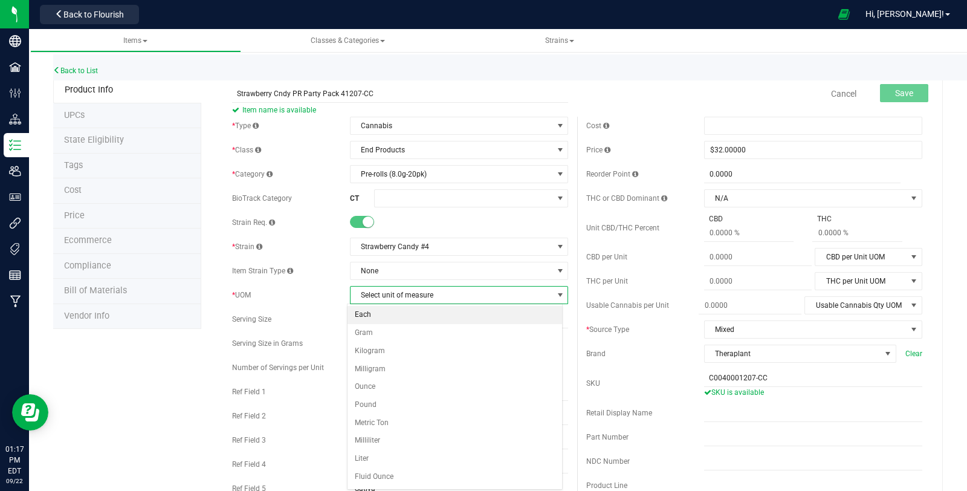
click at [390, 313] on li "Each" at bounding box center [454, 315] width 214 height 18
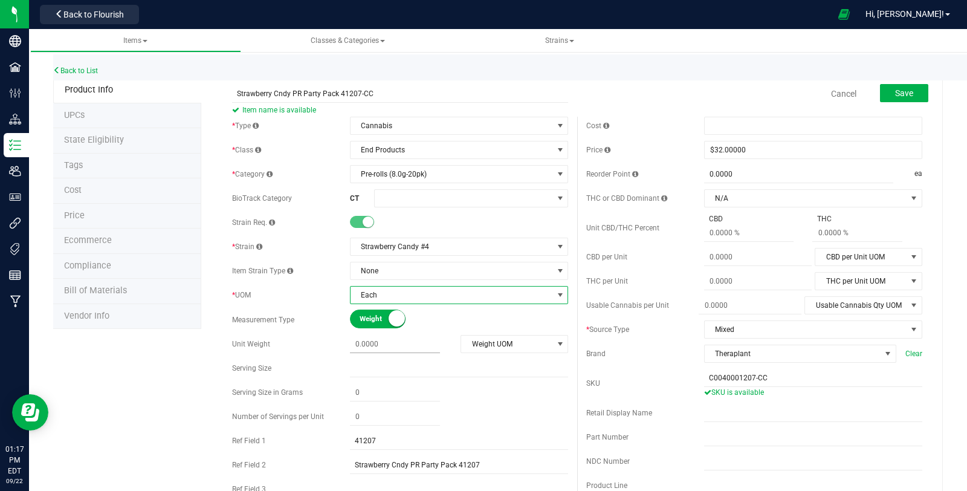
click at [393, 348] on span at bounding box center [395, 344] width 90 height 18
type input "8"
type input "8.0000"
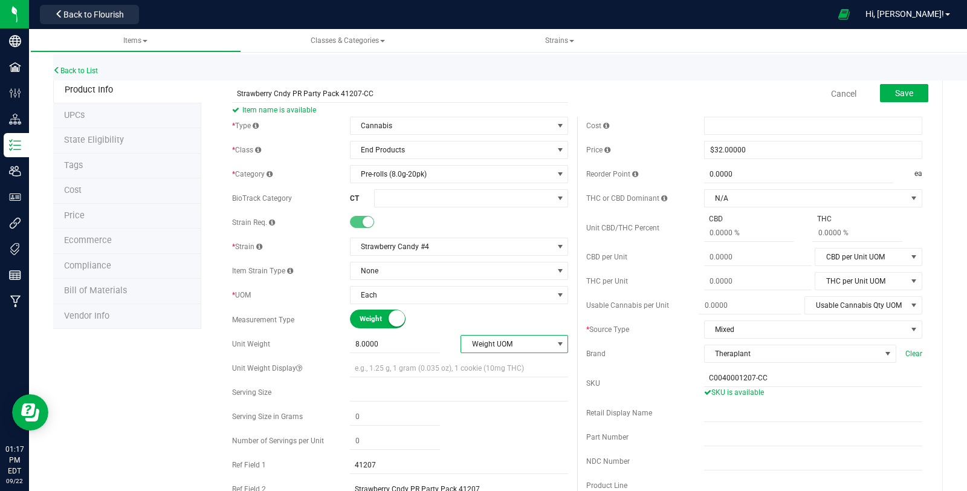
click at [467, 349] on span "Weight UOM" at bounding box center [506, 343] width 91 height 17
click at [503, 368] on ul "Gram Kilogram Metric Ton Milligram Ounce Pound" at bounding box center [509, 408] width 105 height 108
drag, startPoint x: 503, startPoint y: 368, endPoint x: 492, endPoint y: 365, distance: 10.5
click at [492, 365] on li "Gram" at bounding box center [509, 363] width 105 height 18
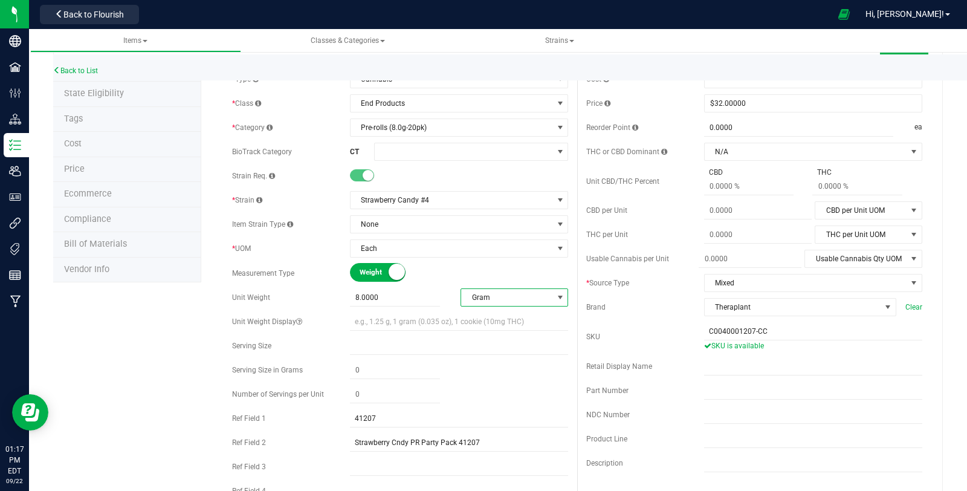
scroll to position [47, 0]
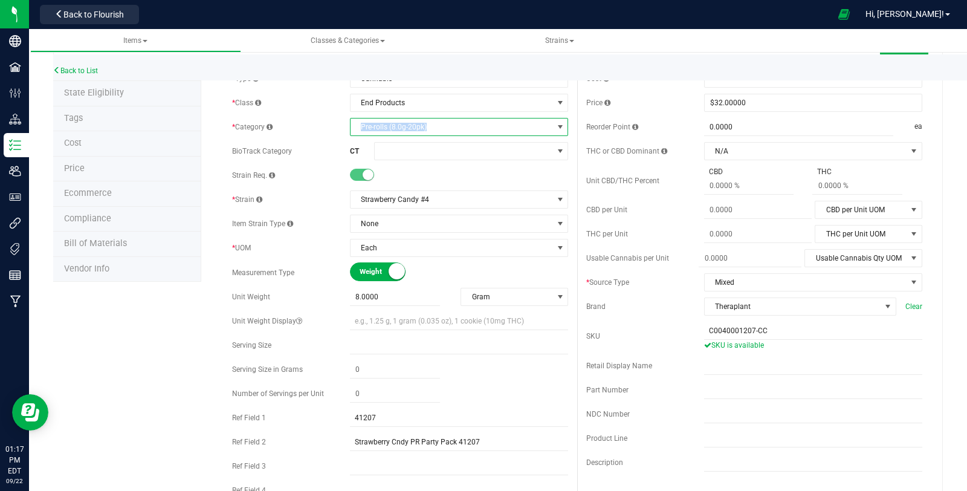
copy span "Pre-rolls (8.0g-20pk)"
drag, startPoint x: 358, startPoint y: 125, endPoint x: 422, endPoint y: 132, distance: 65.0
click at [422, 132] on span "Pre-rolls (8.0g-20pk)" at bounding box center [451, 126] width 202 height 17
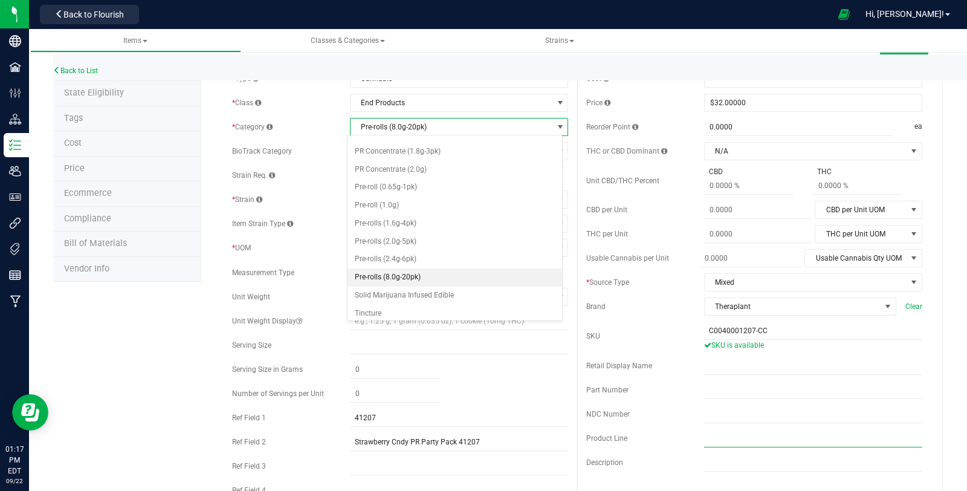
click at [736, 435] on input "text" at bounding box center [813, 438] width 218 height 18
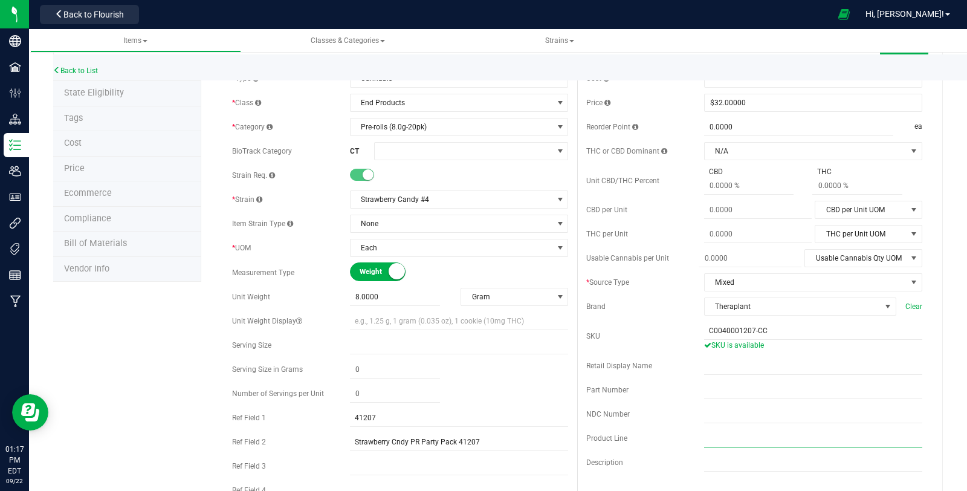
paste input "Pre-rolls (8.0g-20pk)"
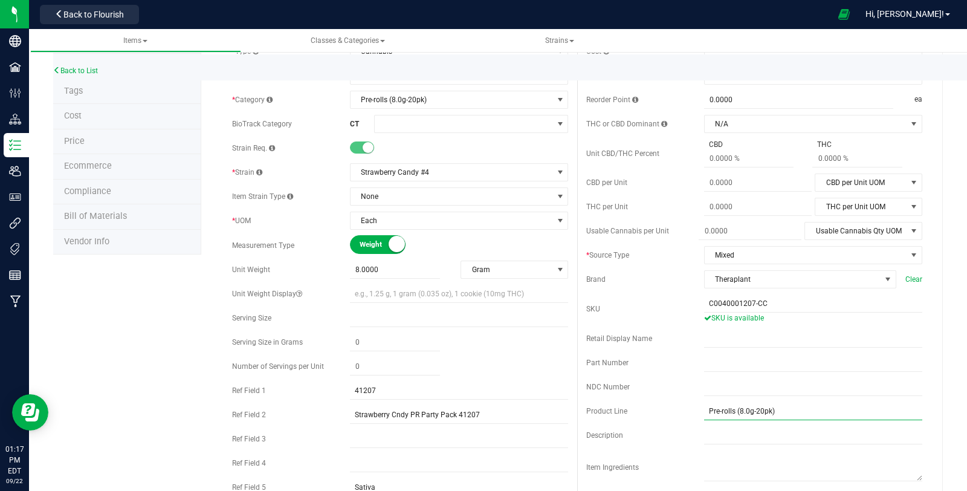
scroll to position [75, 0]
click at [704, 407] on input "Pre-rolls (8.0g-20pk)" at bounding box center [813, 410] width 218 height 18
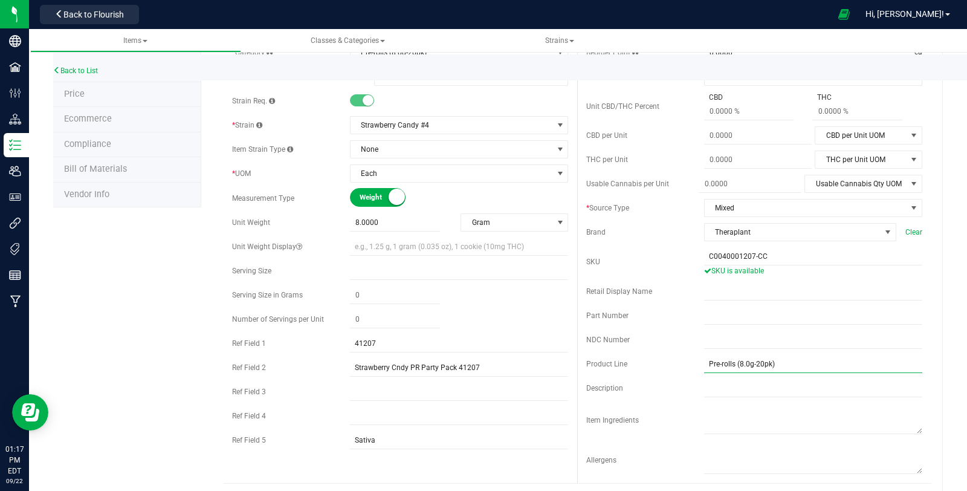
scroll to position [0, 0]
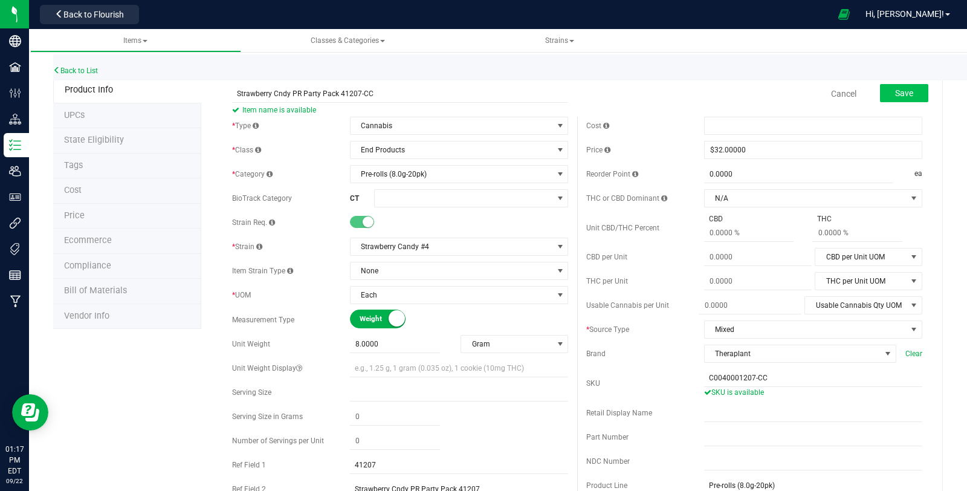
type input "Pre-rolls (8.0g-20pk)"
click at [901, 94] on span "Save" at bounding box center [904, 93] width 18 height 10
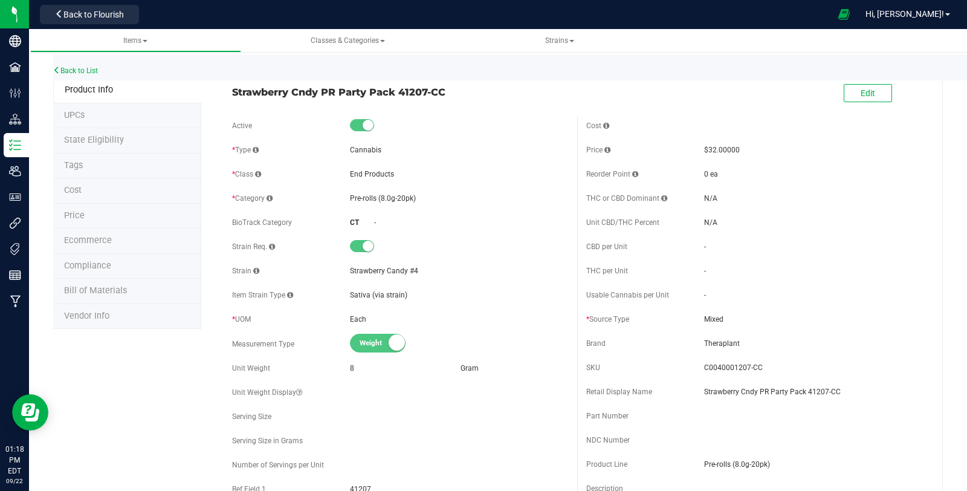
drag, startPoint x: 229, startPoint y: 92, endPoint x: 455, endPoint y: 86, distance: 226.0
click at [455, 86] on div "Strawberry Cndy PR Party Pack 41207-CC" at bounding box center [400, 89] width 354 height 21
click at [285, 98] on span "Strawberry Cndy PR Party Pack 41207-CC" at bounding box center [400, 92] width 336 height 14
drag, startPoint x: 233, startPoint y: 92, endPoint x: 427, endPoint y: 97, distance: 194.6
click at [427, 97] on span "Strawberry Cndy PR Party Pack 41207-CC" at bounding box center [400, 92] width 336 height 14
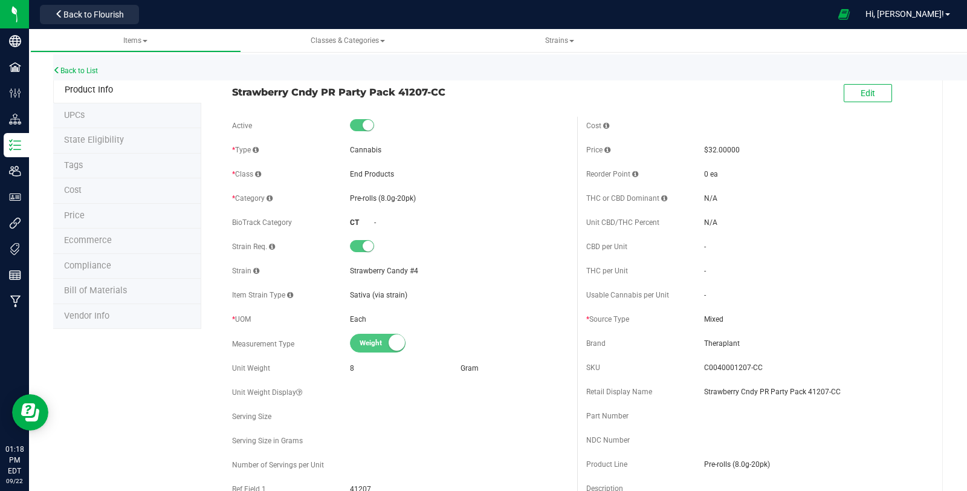
copy span "Strawberry Cndy PR Party Pack 41207"
click at [97, 68] on link "Back to List" at bounding box center [75, 70] width 45 height 8
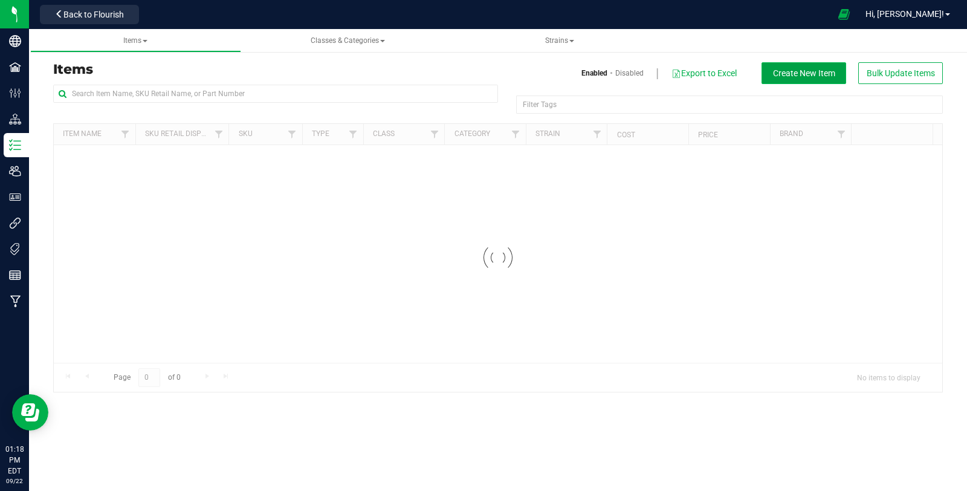
click at [820, 68] on span "Create New Item" at bounding box center [804, 73] width 62 height 10
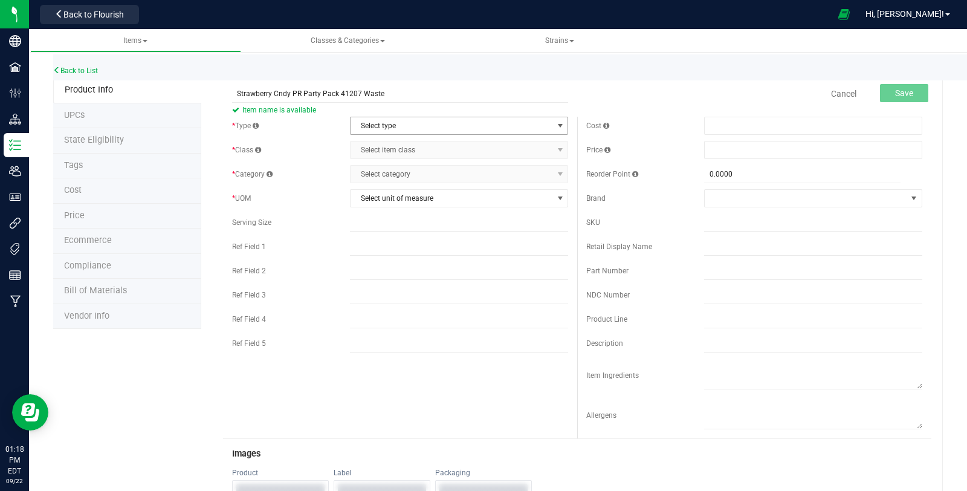
type input "Strawberry Cndy PR Party Pack 41207 Waste"
click at [401, 130] on span "Select type" at bounding box center [451, 125] width 202 height 17
click at [385, 150] on ul "Cannabis Non-Inventory Raw Materials Supplies" at bounding box center [454, 173] width 214 height 72
click at [385, 150] on li "Cannabis" at bounding box center [454, 146] width 214 height 18
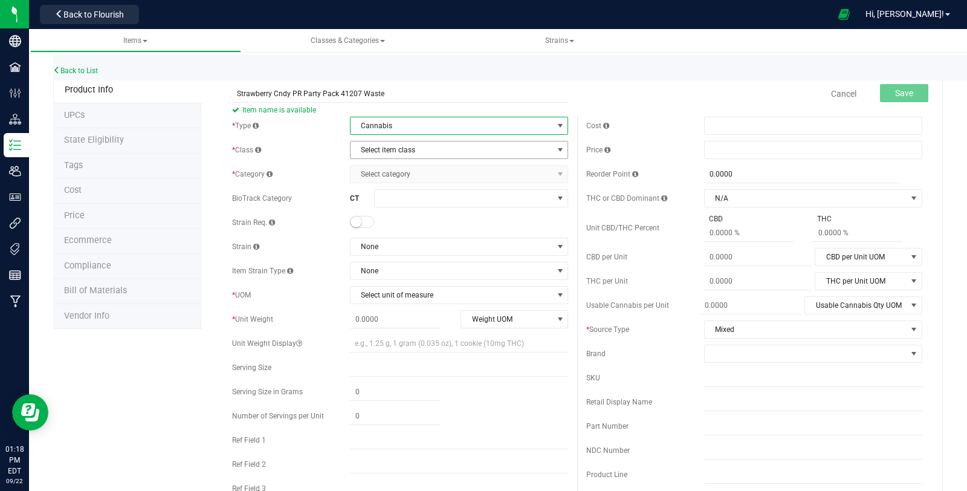
click at [384, 146] on span "Select item class" at bounding box center [451, 149] width 202 height 17
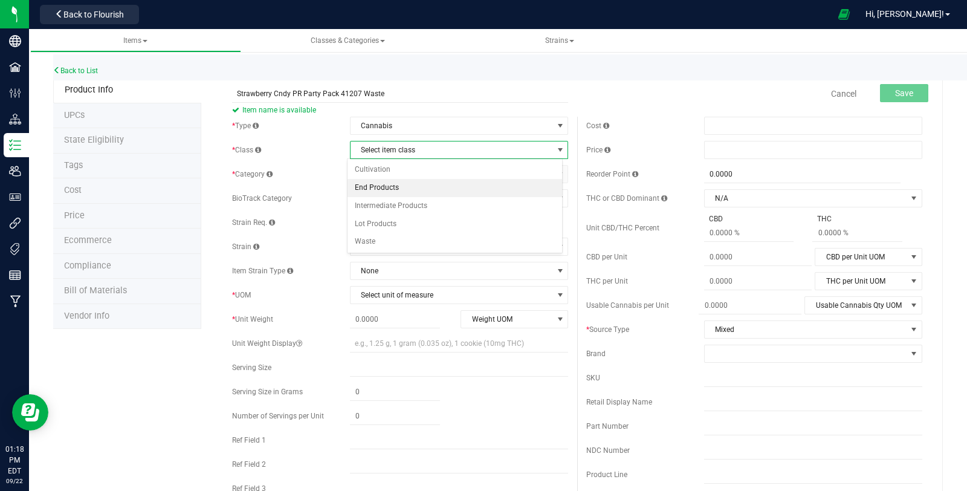
click at [383, 179] on li "End Products" at bounding box center [454, 188] width 214 height 18
click at [382, 178] on span "Select category" at bounding box center [451, 174] width 202 height 17
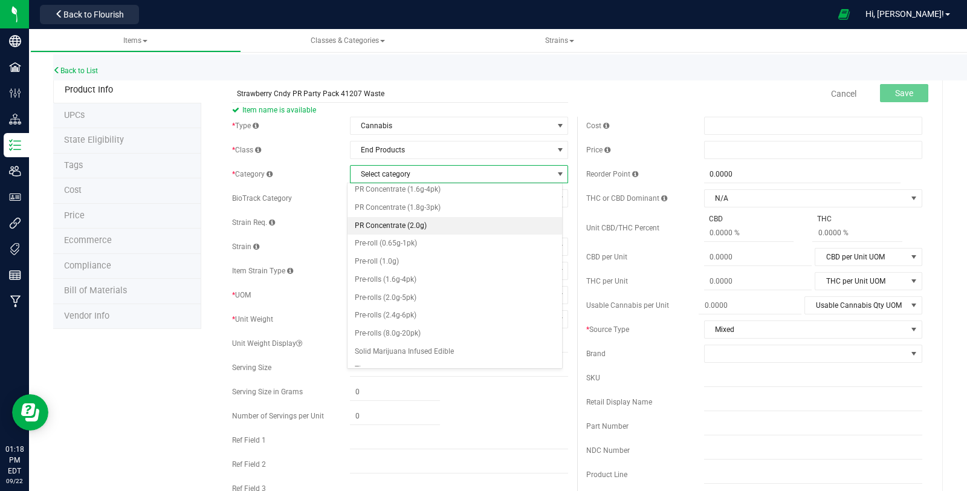
scroll to position [401, 0]
click at [415, 323] on li "Pre-rolls (8.0g-20pk)" at bounding box center [454, 332] width 214 height 18
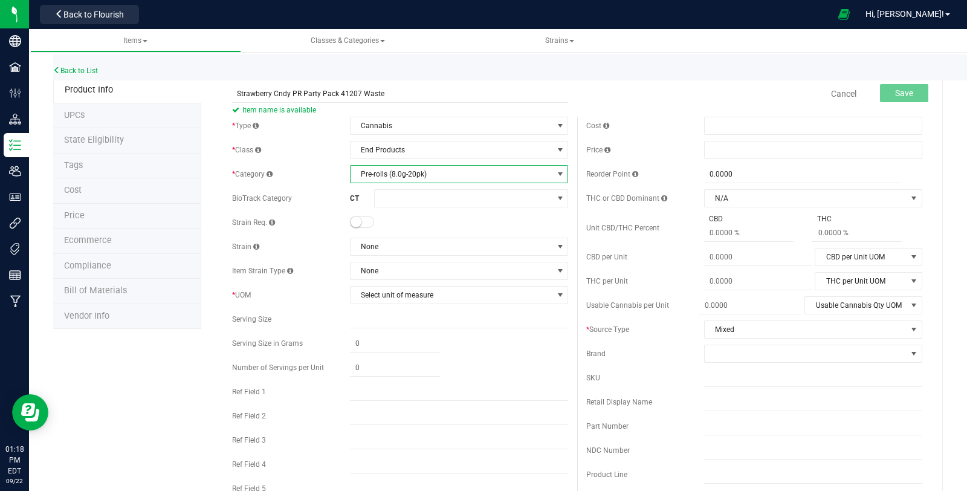
click at [354, 219] on small at bounding box center [355, 221] width 11 height 11
click at [370, 237] on div "* [GEOGRAPHIC_DATA] None" at bounding box center [400, 246] width 336 height 18
click at [368, 258] on div "* Type Cannabis Select type Cannabis Non-Inventory Raw Materials Supplies * Cla…" at bounding box center [400, 310] width 354 height 387
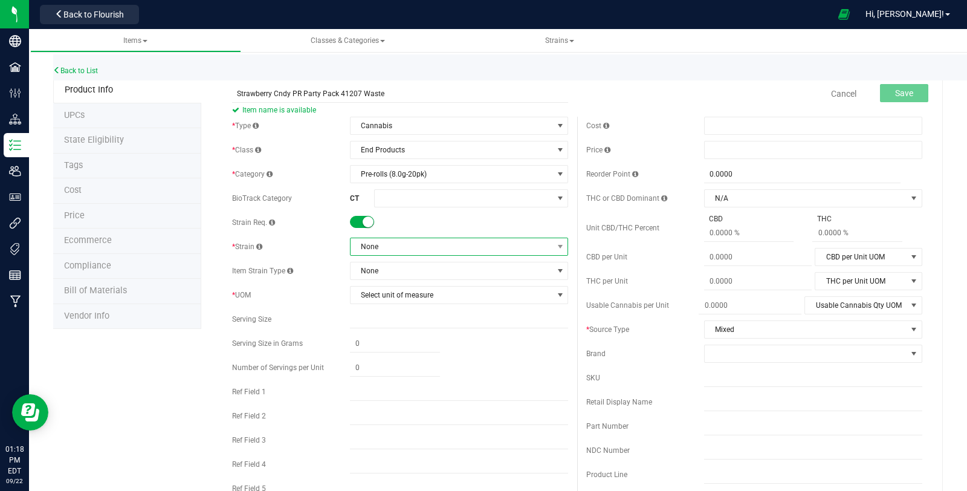
click at [367, 247] on span "None" at bounding box center [451, 246] width 202 height 17
type input "strawb"
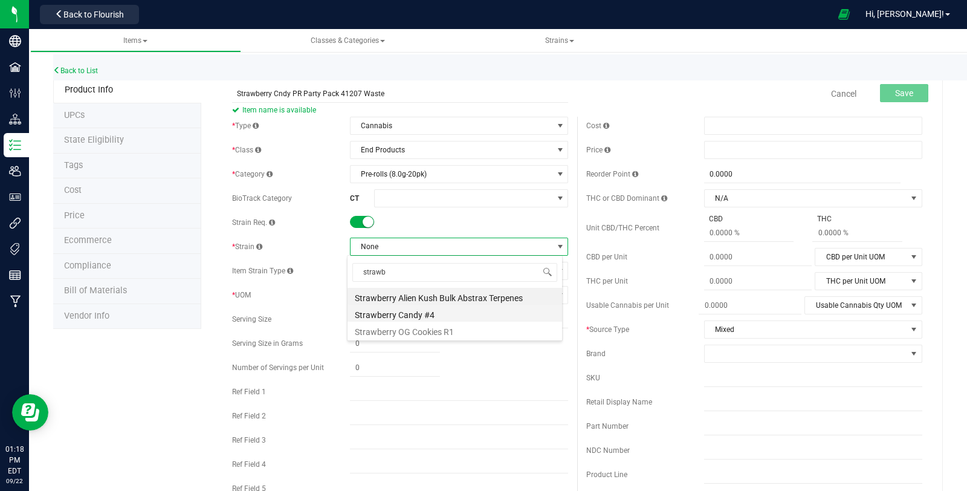
click at [420, 309] on li "Strawberry Candy #4" at bounding box center [454, 312] width 214 height 17
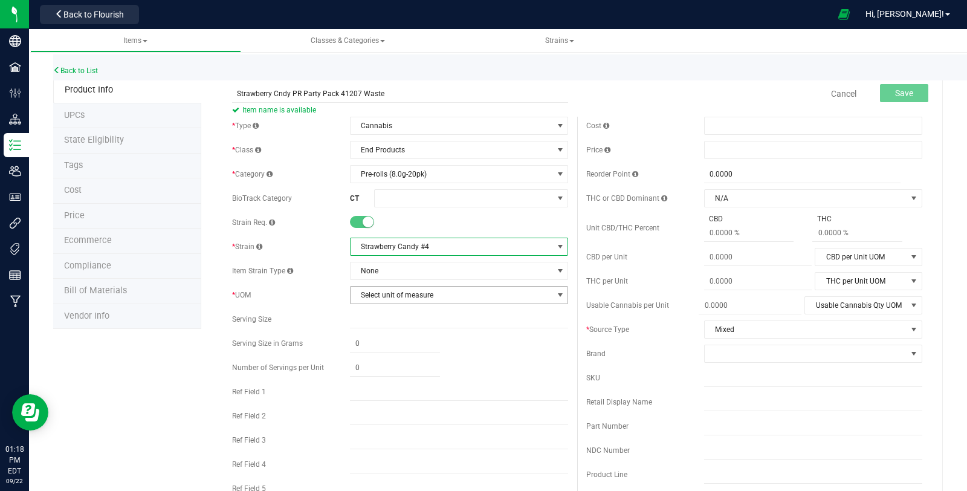
click at [386, 290] on span "Select unit of measure" at bounding box center [451, 294] width 202 height 17
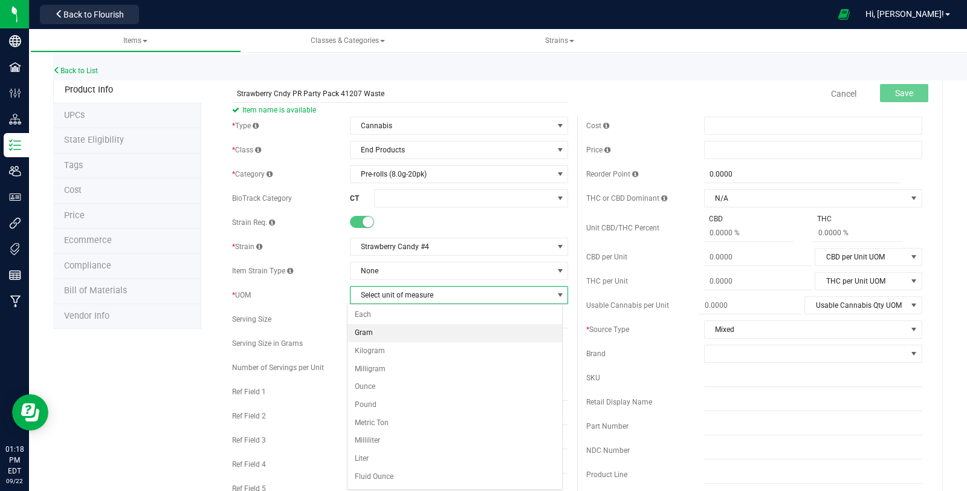
click at [386, 327] on li "Gram" at bounding box center [454, 333] width 214 height 18
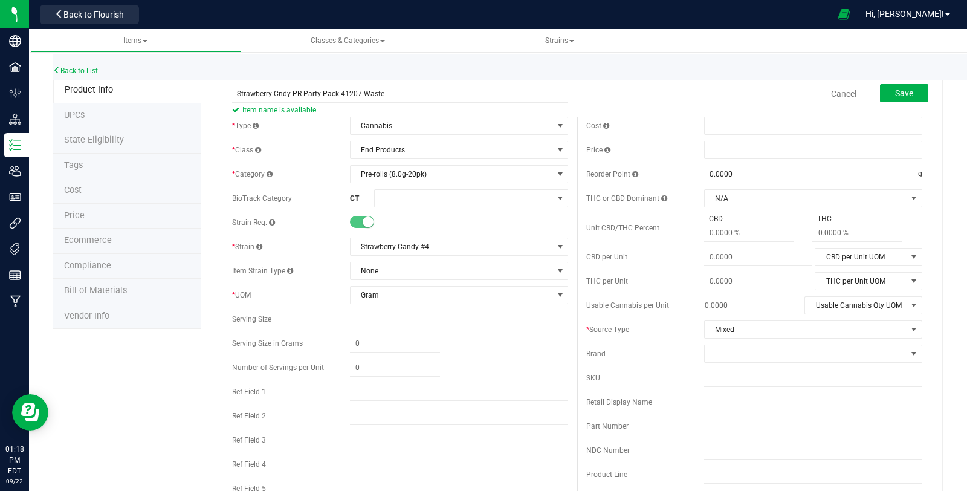
click at [712, 341] on div "Cost Price Reorder Point 0.0000 0 g THC or CBD Dominant N/A N/A" at bounding box center [754, 355] width 354 height 477
click at [715, 350] on span at bounding box center [805, 353] width 202 height 17
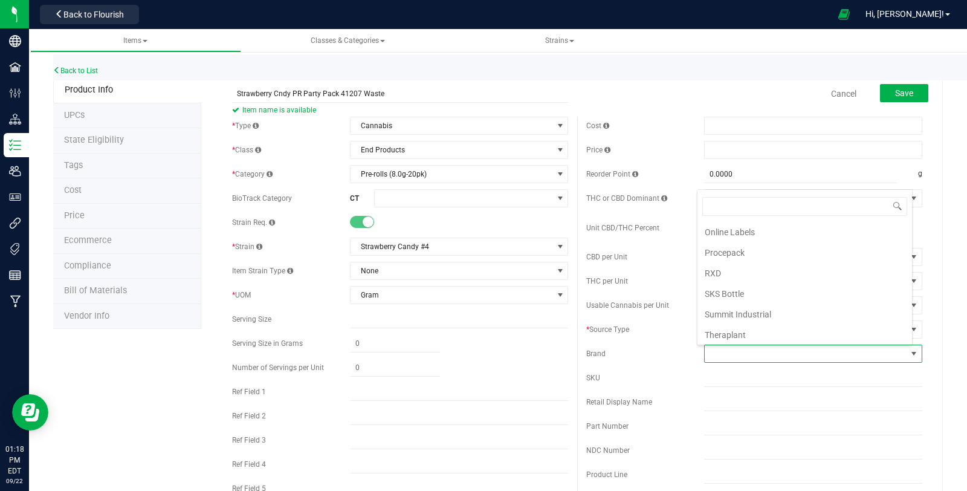
scroll to position [459, 0]
click at [740, 276] on li "Theraplant" at bounding box center [804, 286] width 214 height 21
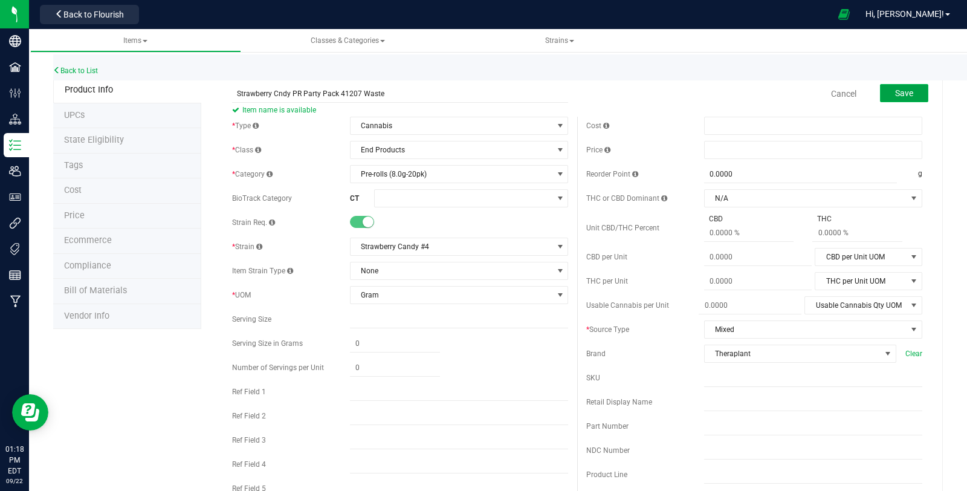
click at [895, 85] on button "Save" at bounding box center [904, 93] width 48 height 18
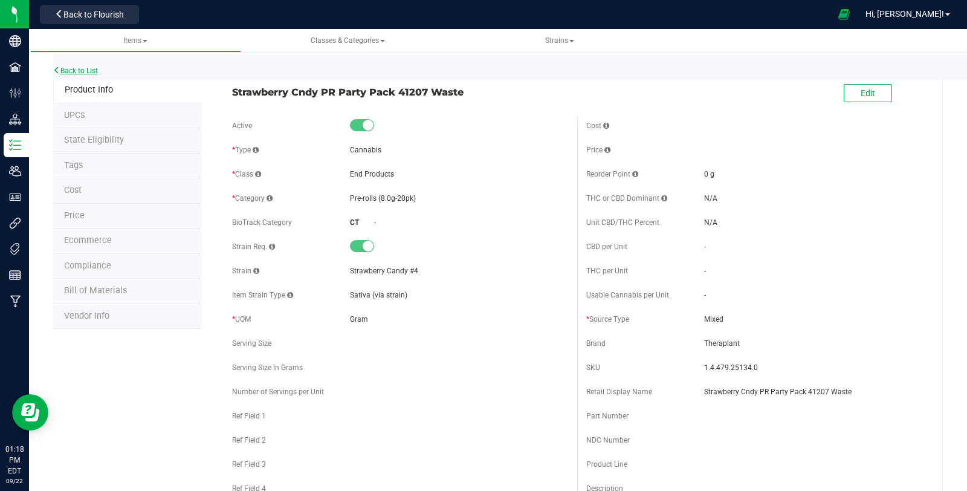
click at [92, 68] on link "Back to List" at bounding box center [75, 70] width 45 height 8
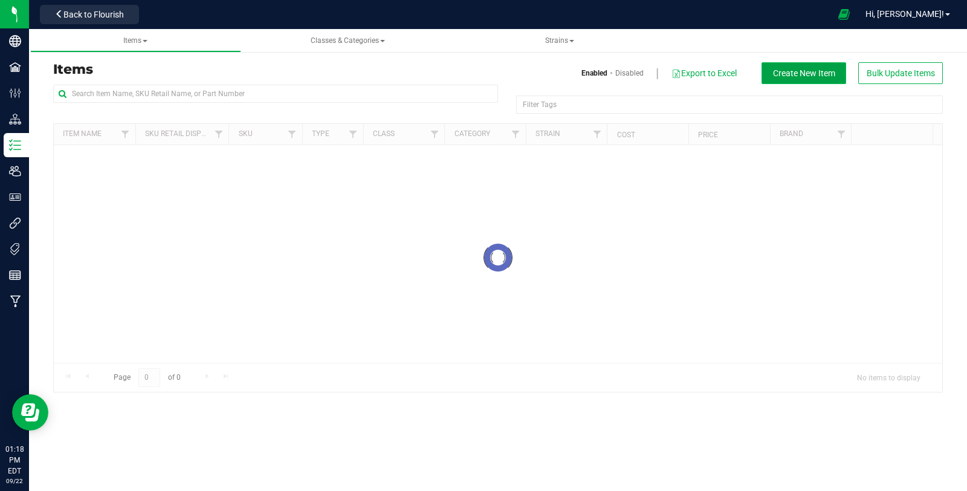
click at [804, 76] on span "Create New Item" at bounding box center [804, 73] width 62 height 10
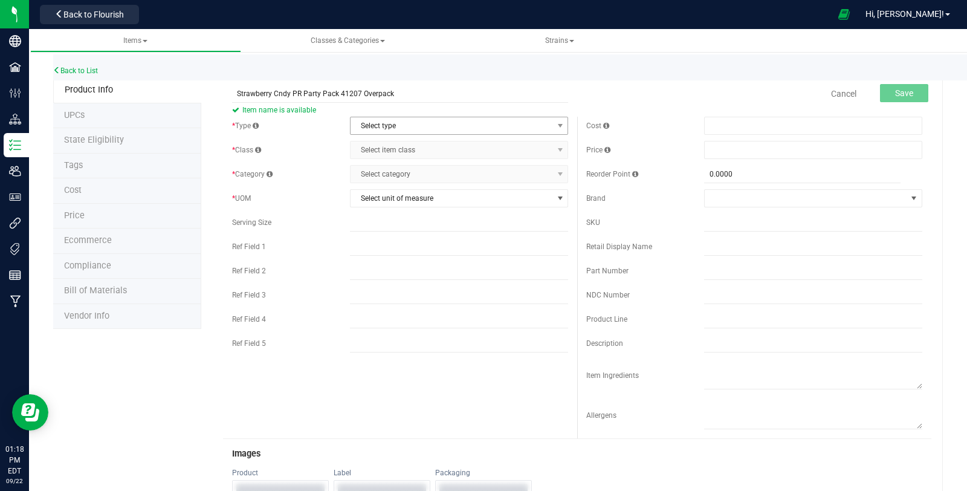
type input "Strawberry Cndy PR Party Pack 41207 Overpack"
click at [504, 124] on span "Select type" at bounding box center [451, 125] width 202 height 17
click at [447, 146] on li "Cannabis" at bounding box center [454, 146] width 214 height 18
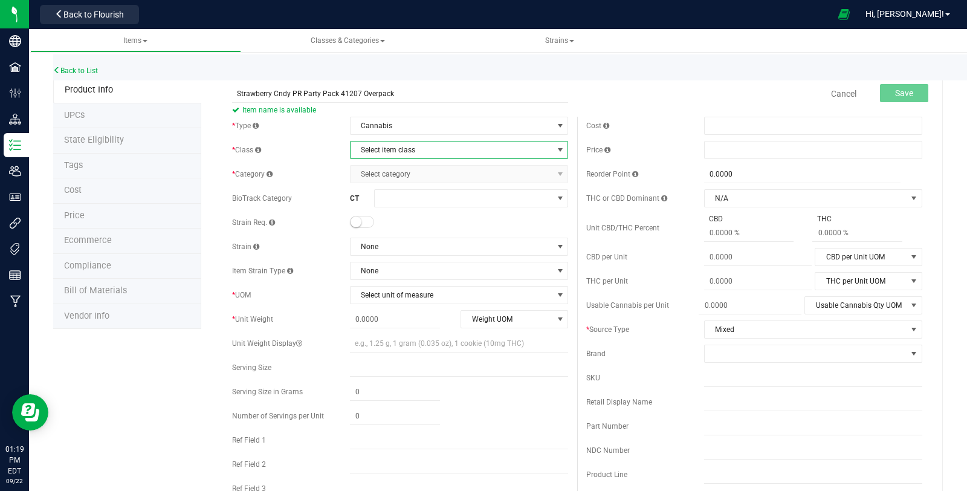
click at [417, 155] on span "Select item class" at bounding box center [451, 149] width 202 height 17
click at [411, 183] on li "End Products" at bounding box center [454, 188] width 214 height 18
click at [405, 172] on span "Select category" at bounding box center [451, 174] width 202 height 17
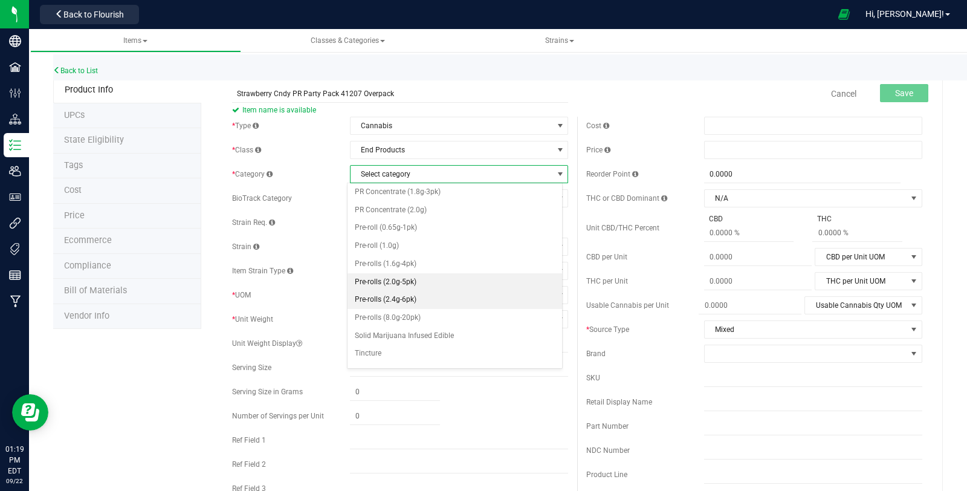
scroll to position [407, 0]
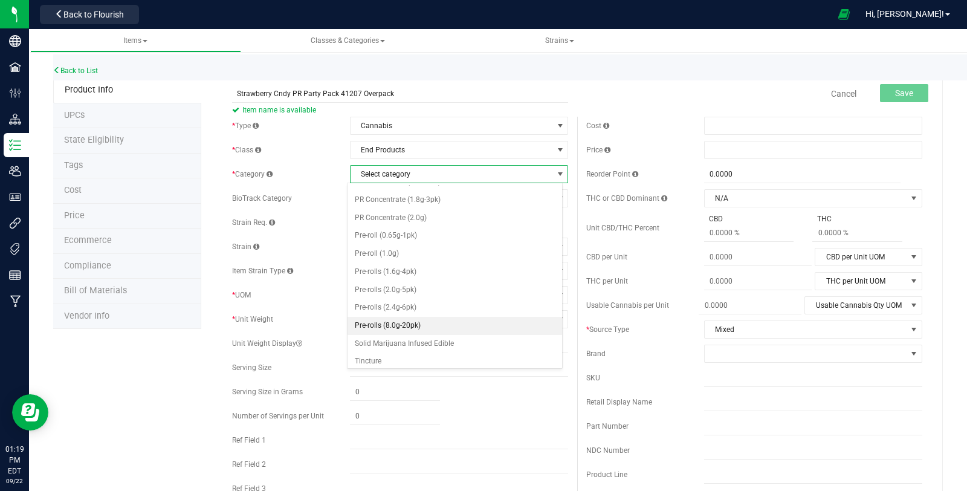
click at [413, 317] on li "Pre-rolls (8.0g-20pk)" at bounding box center [454, 326] width 214 height 18
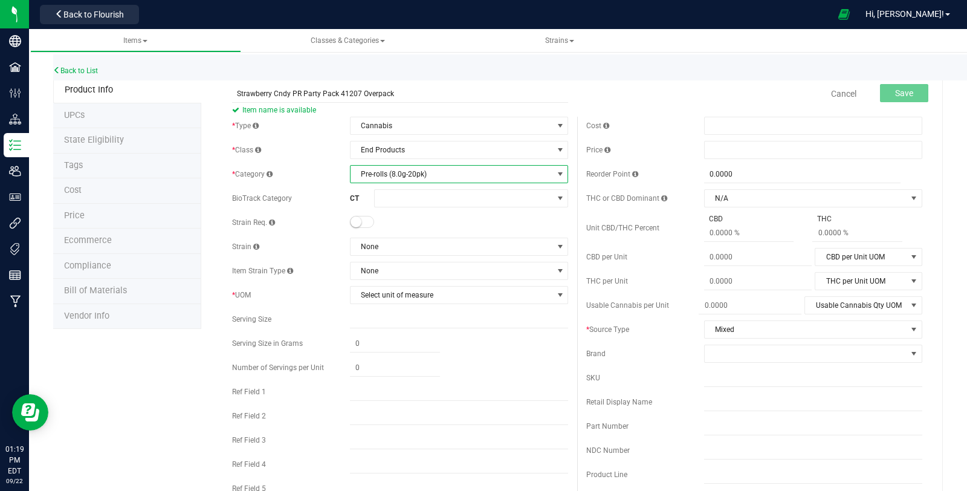
click at [356, 221] on small at bounding box center [355, 221] width 11 height 11
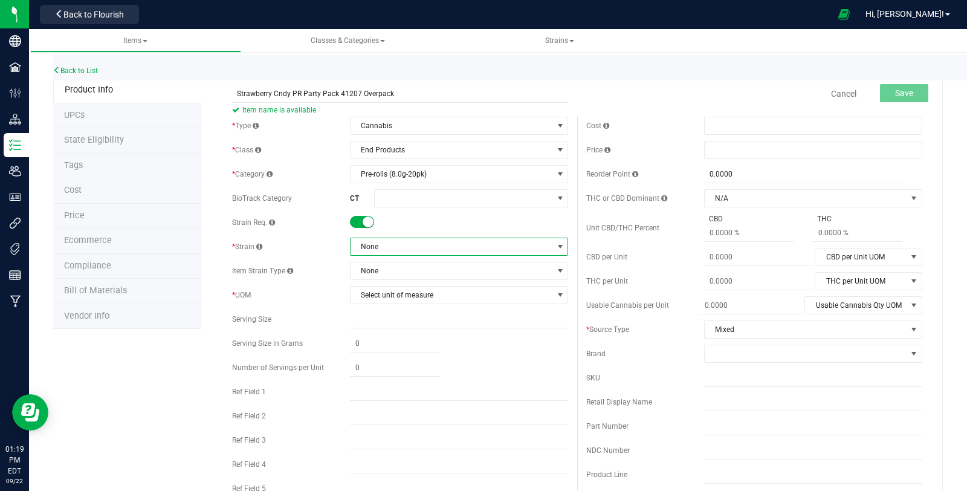
click at [362, 237] on span "None" at bounding box center [459, 246] width 218 height 18
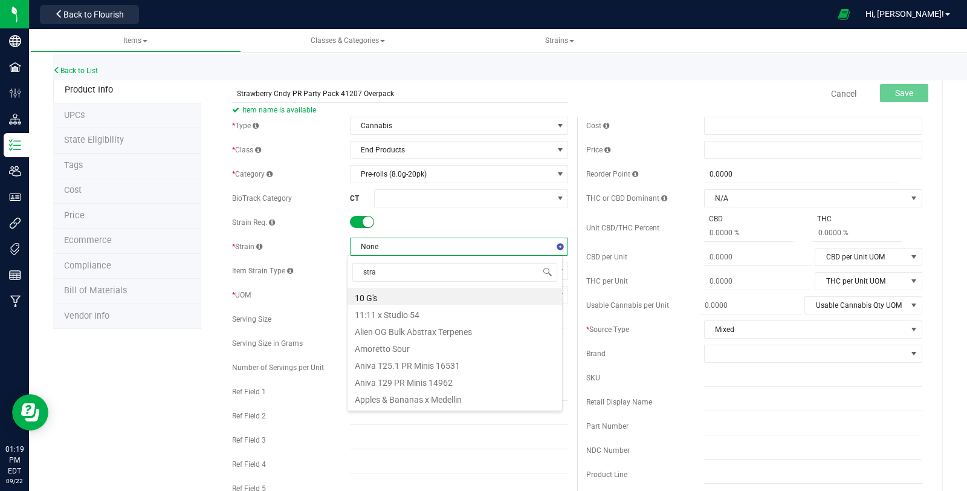
type input "straw"
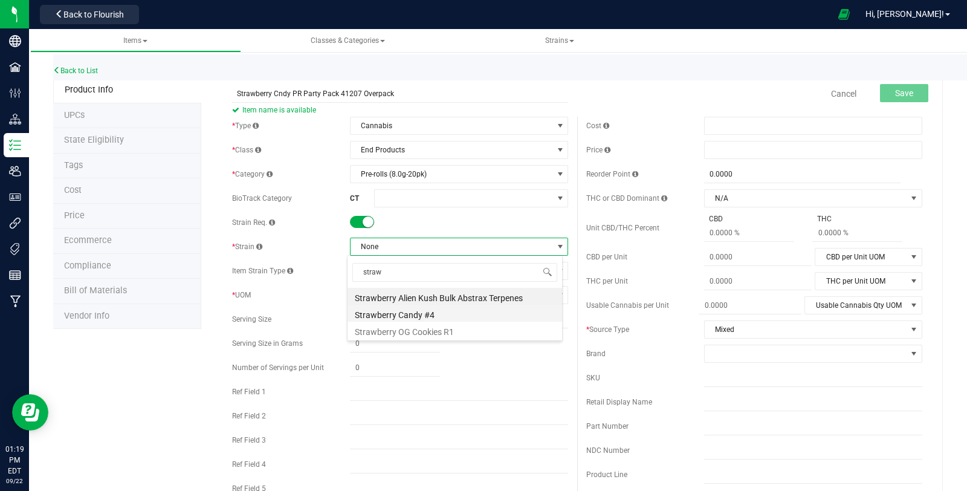
click at [437, 313] on li "Strawberry Candy #4" at bounding box center [454, 312] width 214 height 17
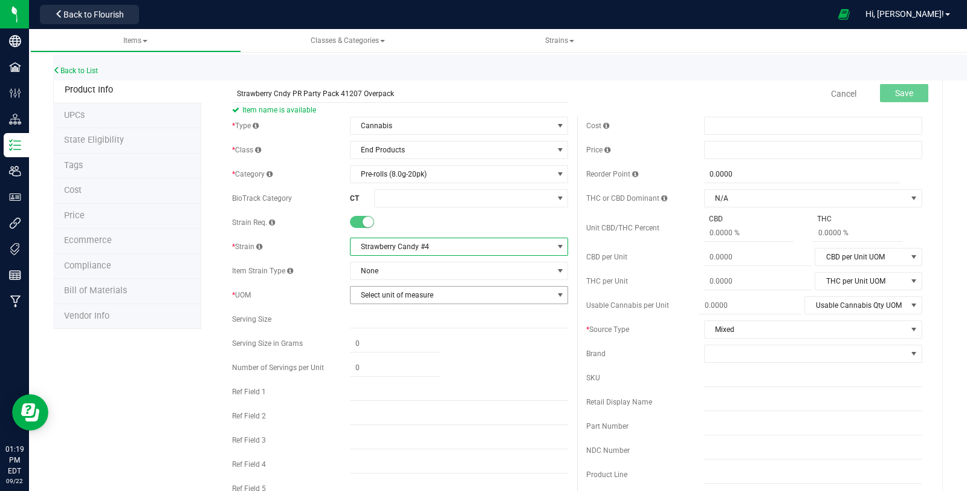
click at [406, 288] on span "Select unit of measure" at bounding box center [451, 294] width 202 height 17
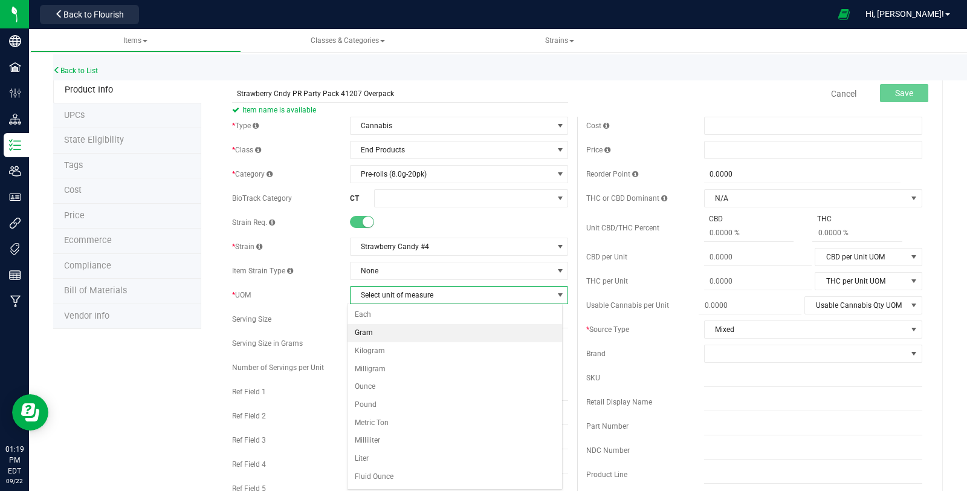
click at [384, 330] on li "Gram" at bounding box center [454, 333] width 214 height 18
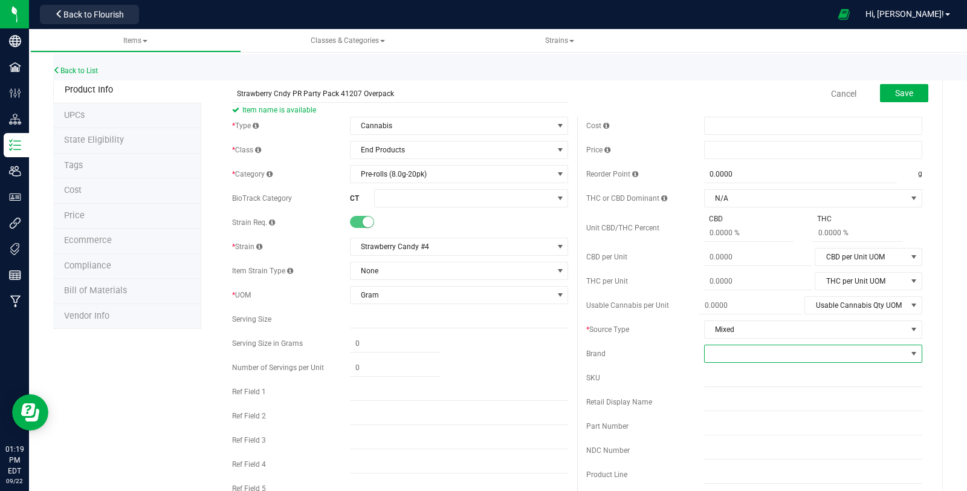
click at [718, 348] on span at bounding box center [805, 353] width 202 height 17
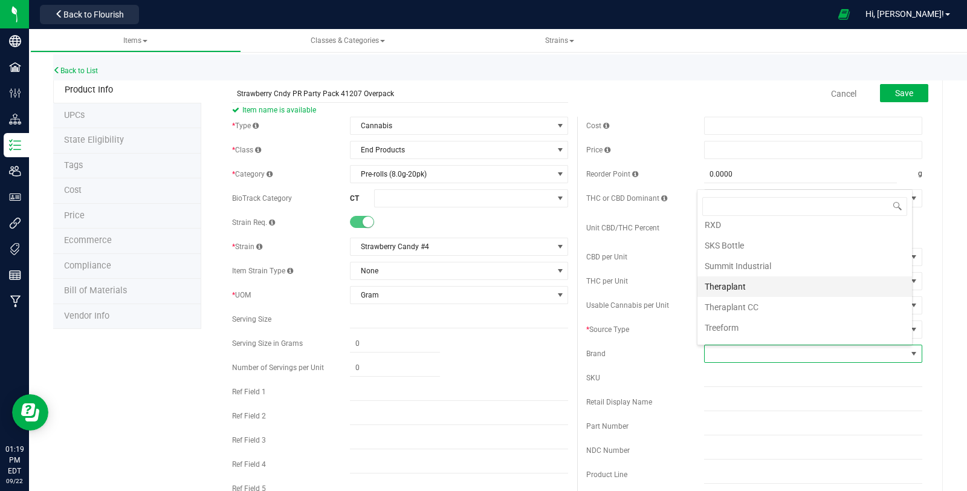
click at [747, 276] on li "Theraplant" at bounding box center [804, 286] width 214 height 21
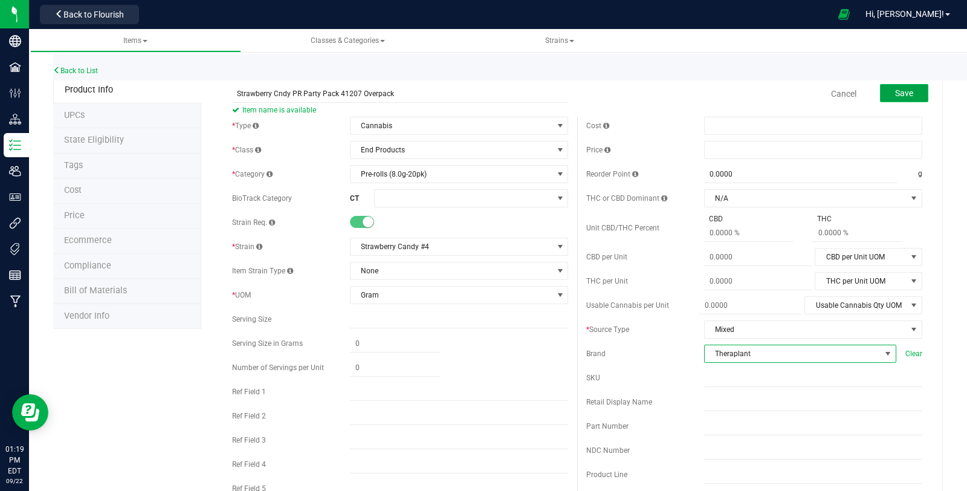
click at [895, 97] on span "Save" at bounding box center [904, 93] width 18 height 10
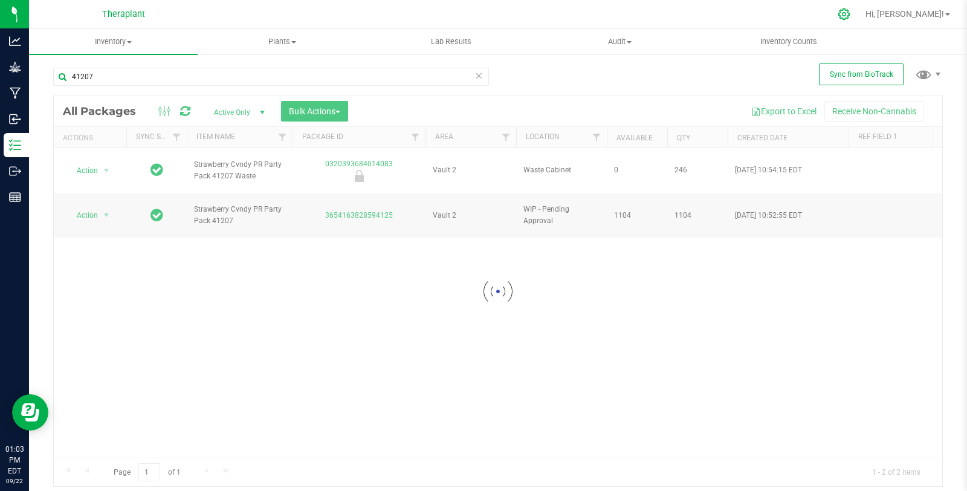
click at [859, 21] on div at bounding box center [844, 14] width 30 height 26
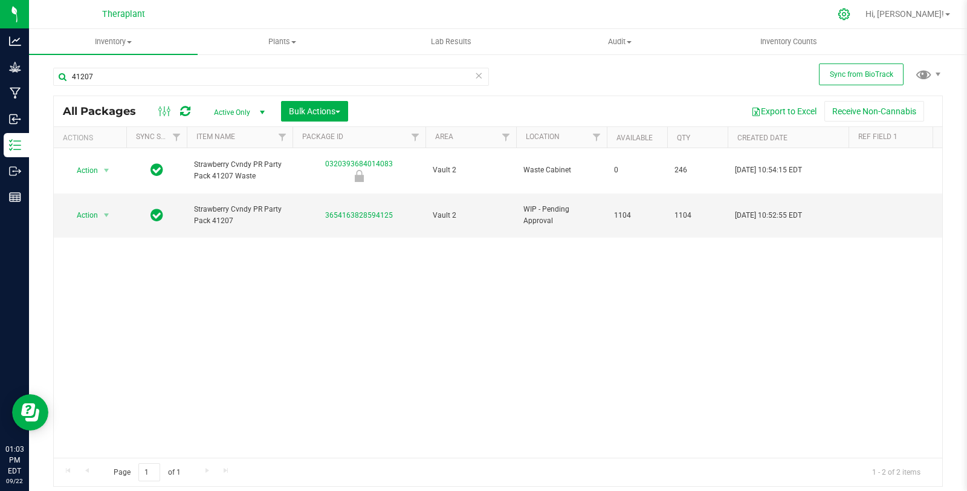
click at [849, 10] on icon at bounding box center [843, 13] width 11 height 11
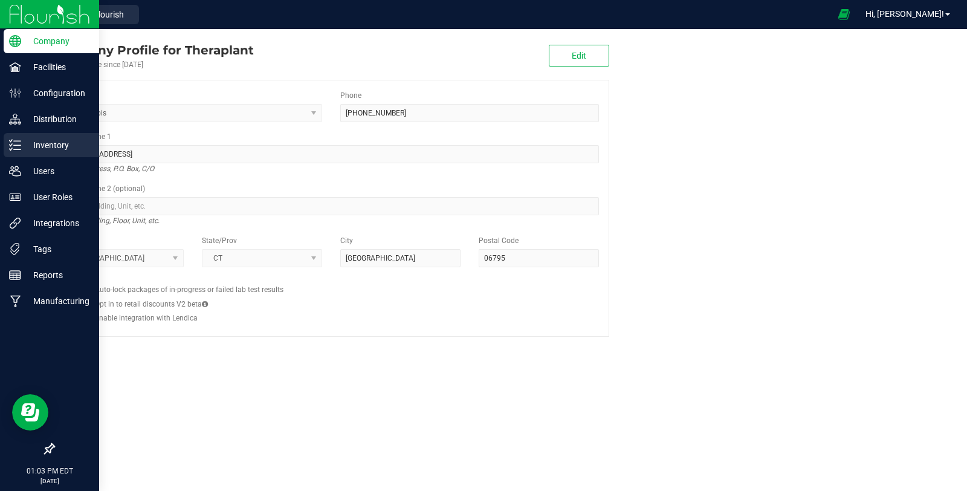
click at [42, 154] on div "Inventory" at bounding box center [51, 145] width 95 height 24
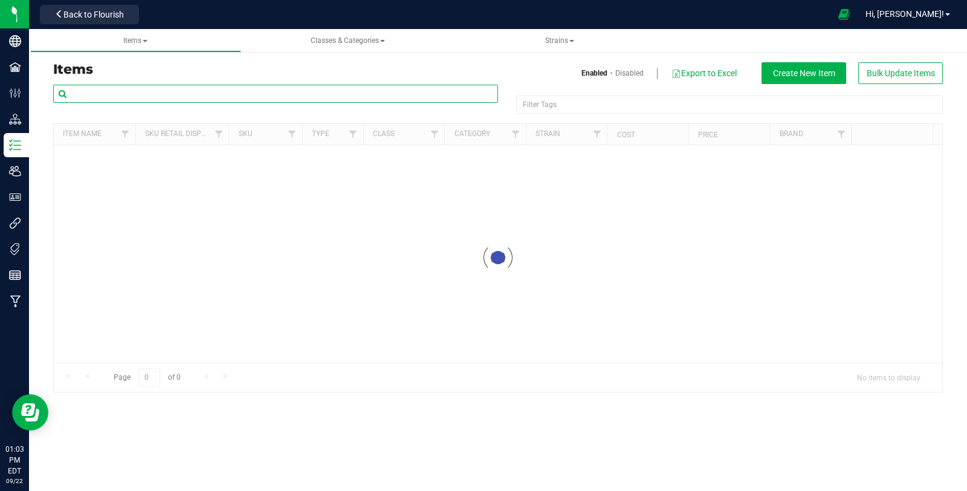
click at [130, 91] on input "text" at bounding box center [275, 94] width 445 height 18
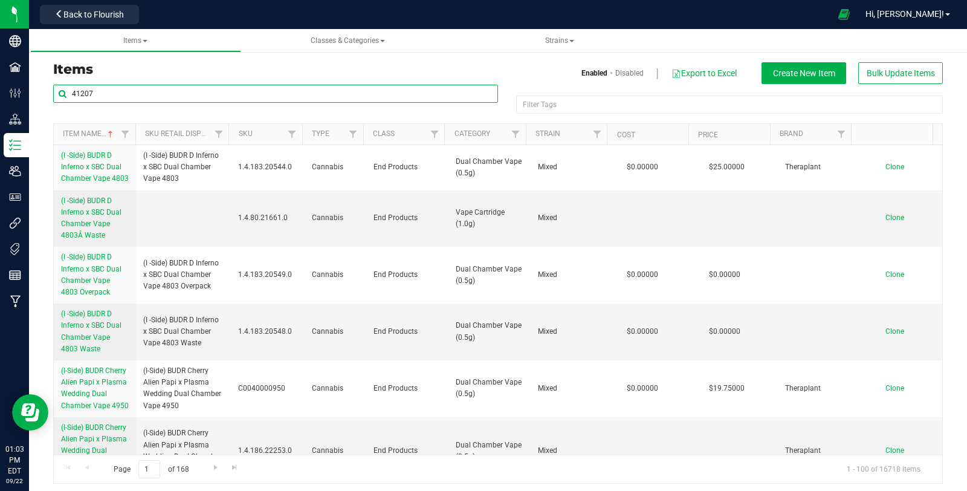
type input "41207"
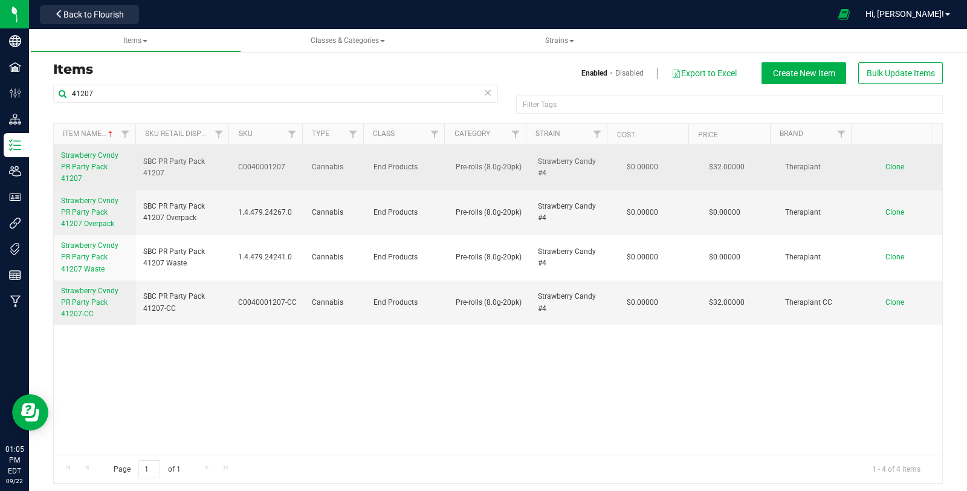
click at [100, 166] on span "Strawberry Cvndy PR Party Pack 41207" at bounding box center [89, 166] width 57 height 31
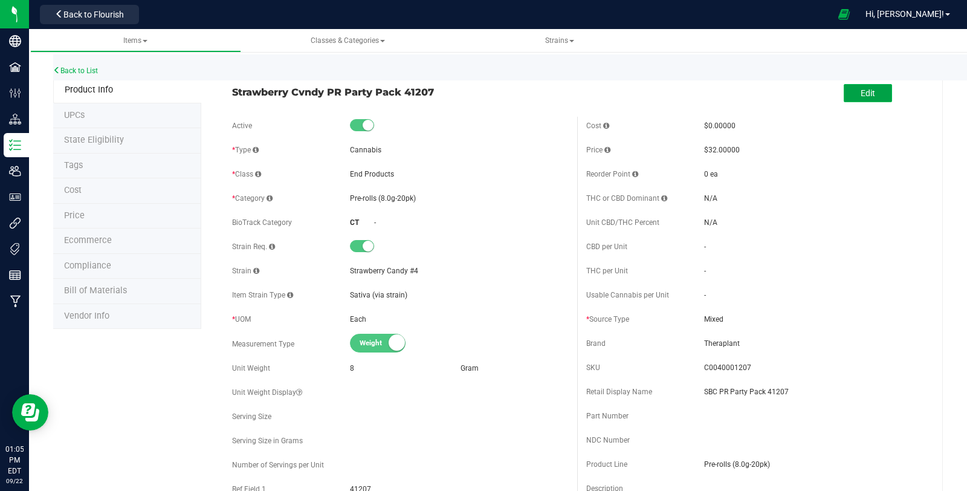
click at [860, 89] on span "Edit" at bounding box center [867, 93] width 14 height 10
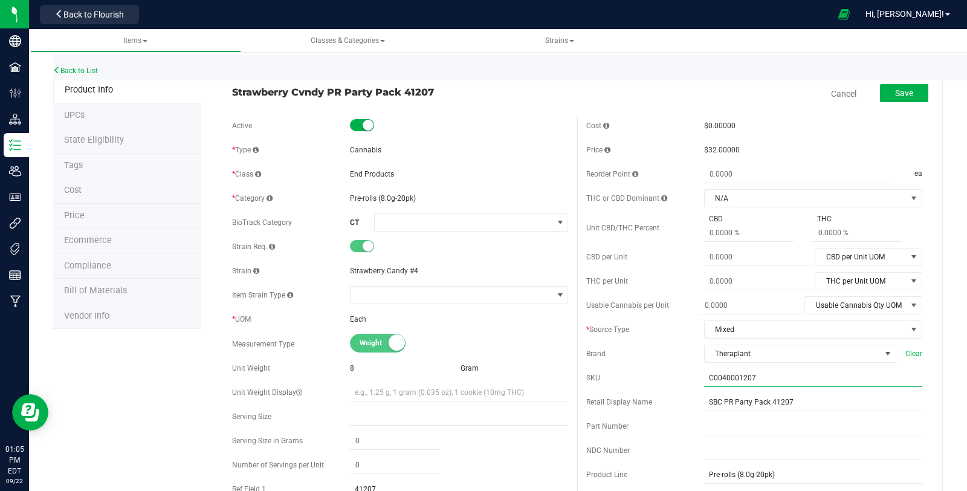
click at [787, 375] on input "C0040001207" at bounding box center [813, 377] width 218 height 18
click at [831, 98] on link "Cancel" at bounding box center [843, 94] width 25 height 12
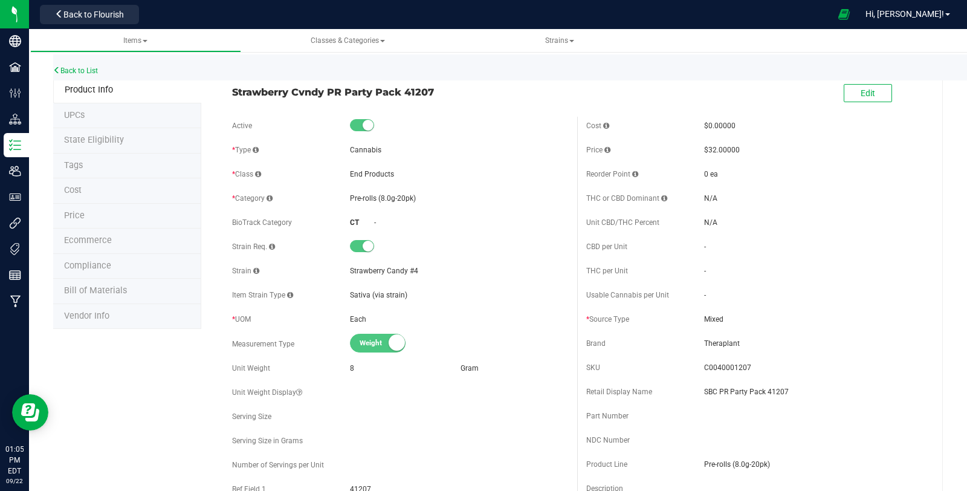
drag, startPoint x: 231, startPoint y: 86, endPoint x: 451, endPoint y: 85, distance: 219.3
click at [451, 85] on span "Strawberry Cvndy PR Party Pack 41207" at bounding box center [400, 92] width 336 height 14
copy span "Strawberry Cvndy PR Party Pack 41207"
click at [445, 186] on div "Active * Type Cannabis * Class End Products * Category" at bounding box center [400, 359] width 354 height 484
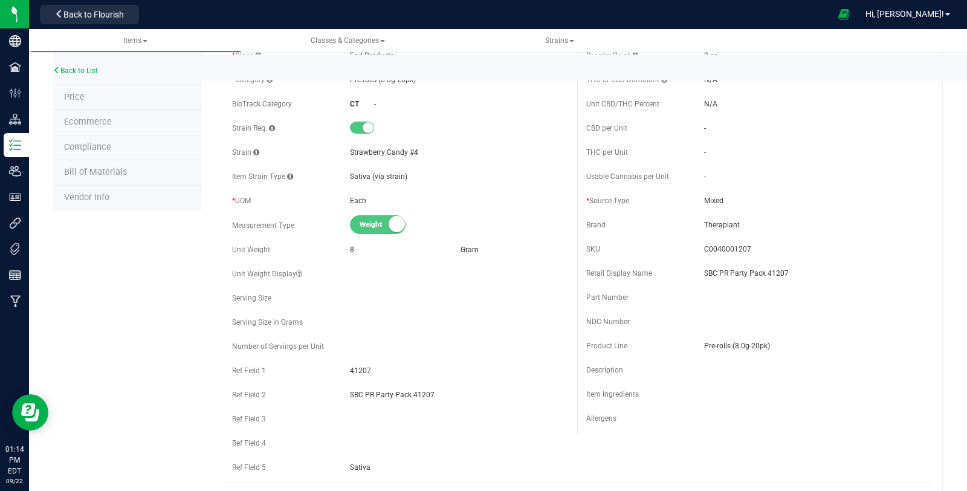
scroll to position [134, 0]
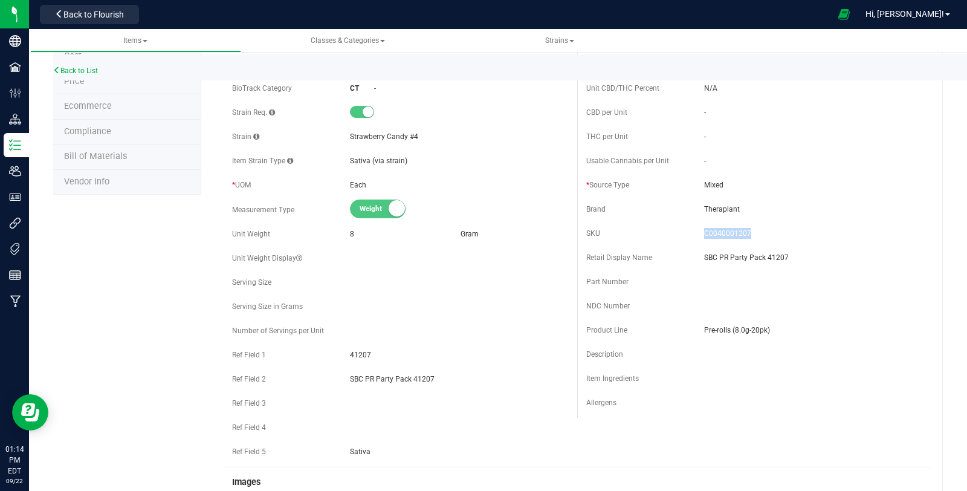
drag, startPoint x: 695, startPoint y: 234, endPoint x: 736, endPoint y: 230, distance: 40.6
click at [736, 230] on div "SKU C0040001207" at bounding box center [754, 233] width 336 height 18
copy div "C0040001207"
drag, startPoint x: 744, startPoint y: 233, endPoint x: 695, endPoint y: 239, distance: 48.7
click at [695, 239] on div "SKU C0040001207" at bounding box center [754, 233] width 336 height 18
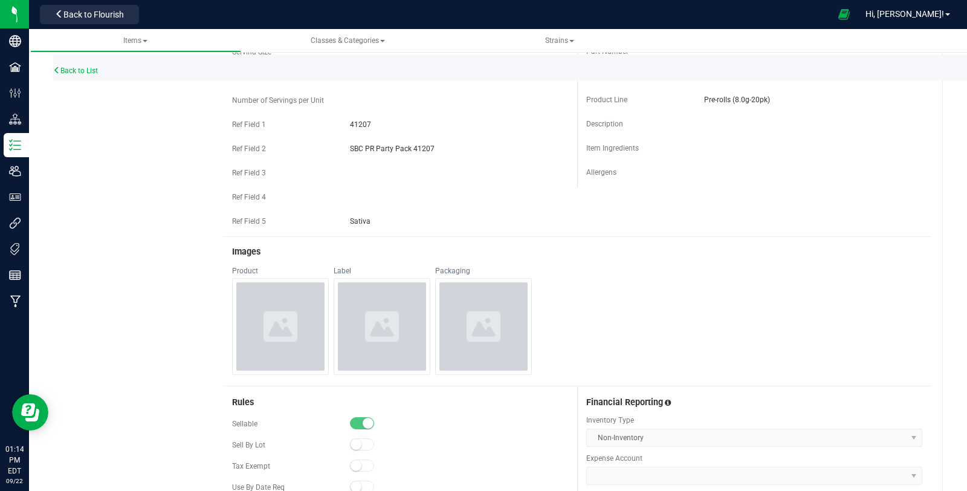
scroll to position [0, 0]
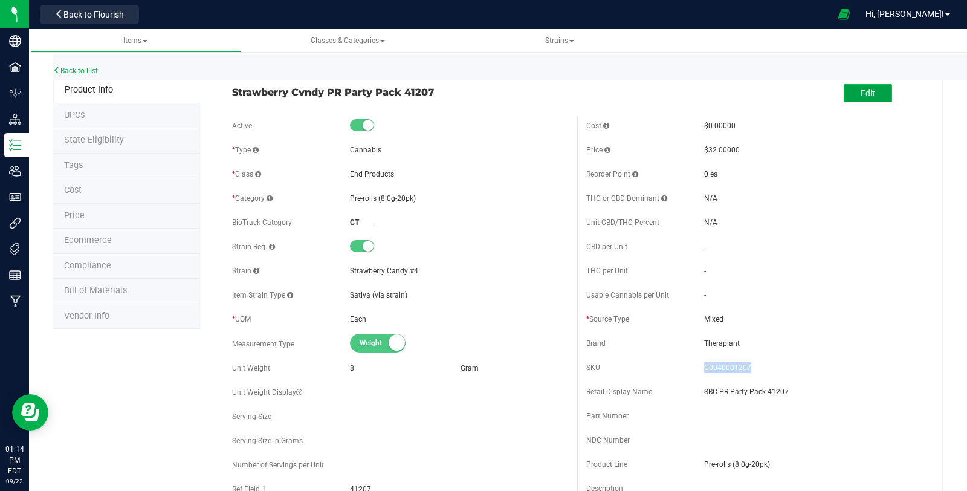
click at [843, 95] on button "Edit" at bounding box center [867, 93] width 48 height 18
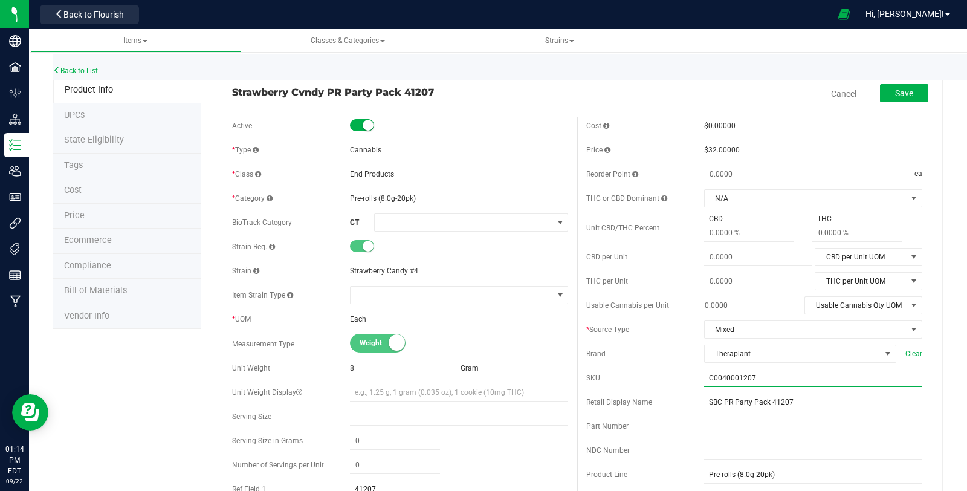
click at [765, 376] on input "C0040001207" at bounding box center [813, 377] width 218 height 18
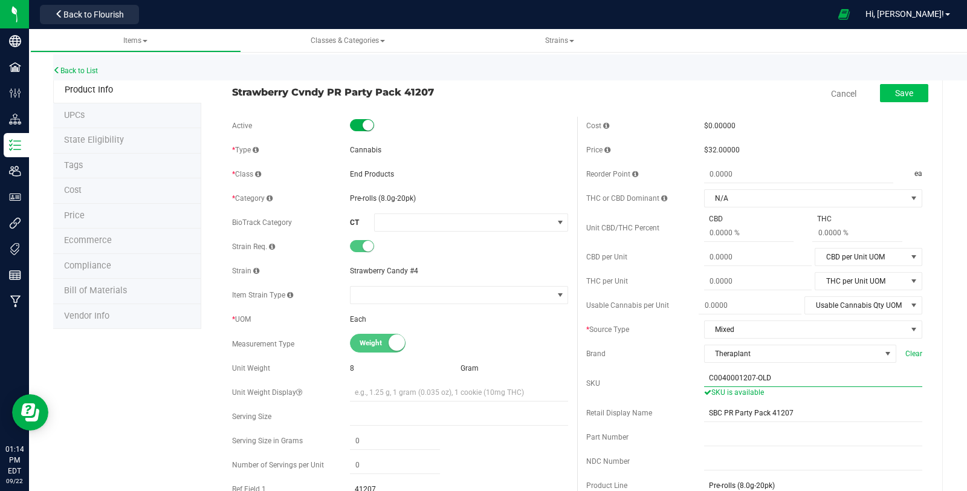
type input "C0040001207-OLD"
click at [897, 94] on span "Save" at bounding box center [904, 93] width 18 height 10
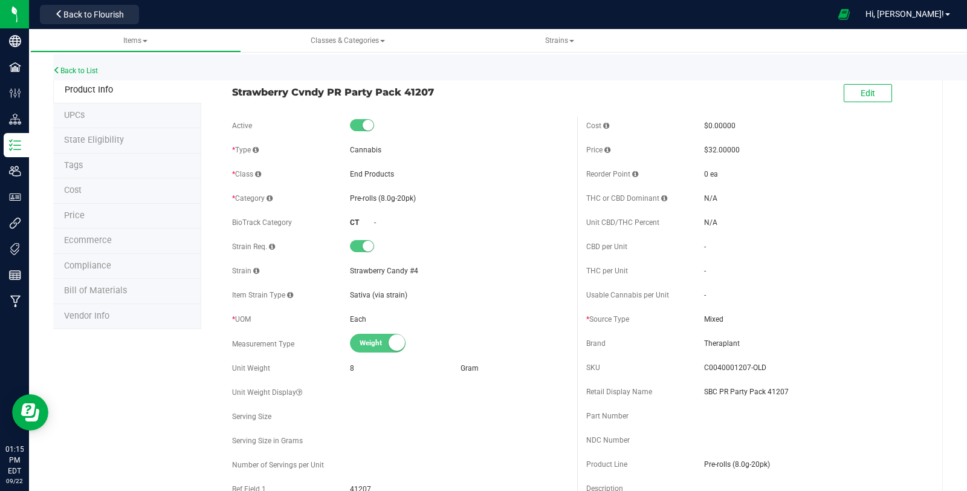
copy span "Pre-rolls (8.0g-20pk)"
drag, startPoint x: 346, startPoint y: 194, endPoint x: 416, endPoint y: 203, distance: 70.1
click at [416, 203] on div "Pre-rolls (8.0g-20pk)" at bounding box center [459, 198] width 218 height 11
click at [87, 66] on link "Back to List" at bounding box center [75, 70] width 45 height 8
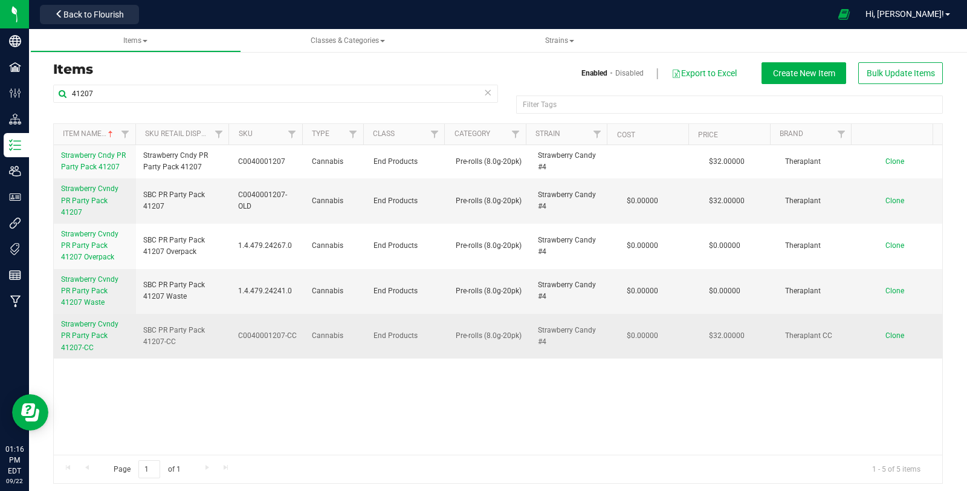
click at [97, 314] on td "Strawberry Cvndy PR Party Pack 41207-CC" at bounding box center [95, 336] width 82 height 45
click at [95, 324] on span "Strawberry Cvndy PR Party Pack 41207-CC" at bounding box center [89, 335] width 57 height 31
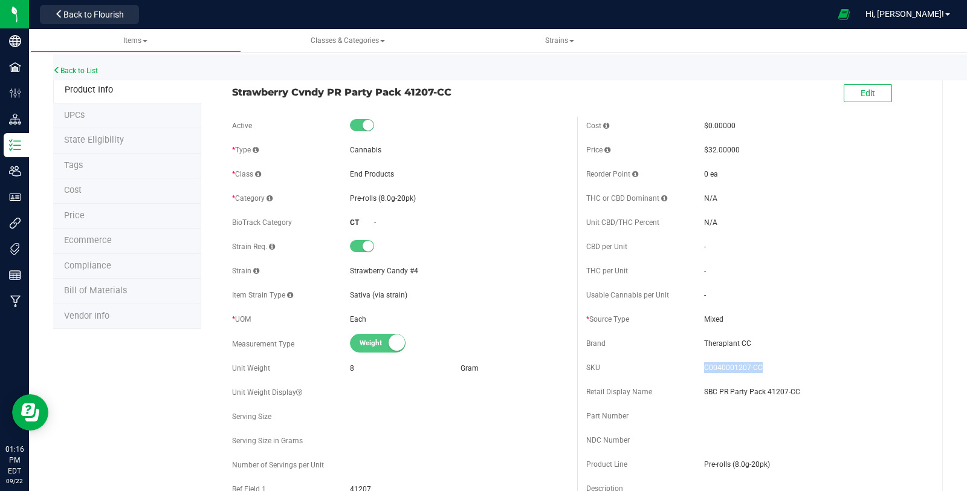
drag, startPoint x: 696, startPoint y: 368, endPoint x: 777, endPoint y: 366, distance: 81.0
click at [777, 366] on div "SKU C0040001207-CC" at bounding box center [754, 367] width 336 height 18
copy div "C0040001207-CC"
click at [846, 92] on button "Edit" at bounding box center [867, 93] width 48 height 18
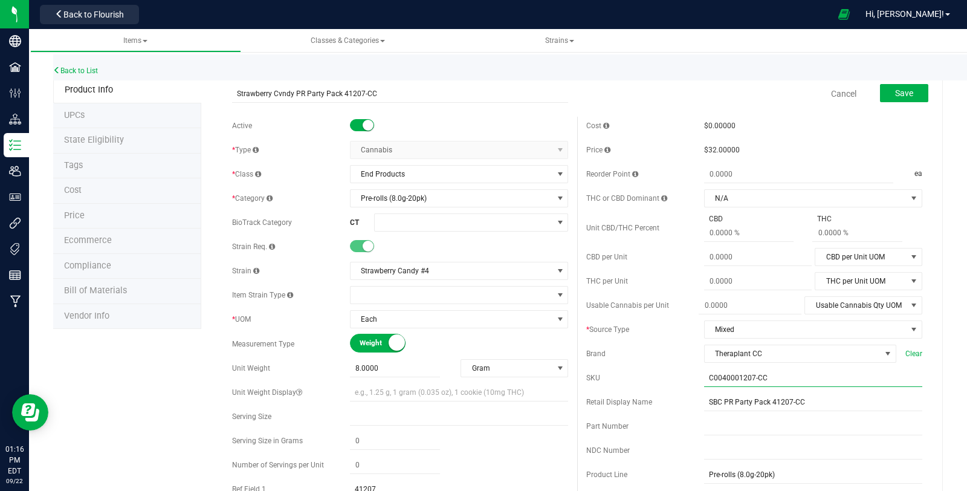
click at [763, 379] on input "C0040001207-CC" at bounding box center [813, 377] width 218 height 18
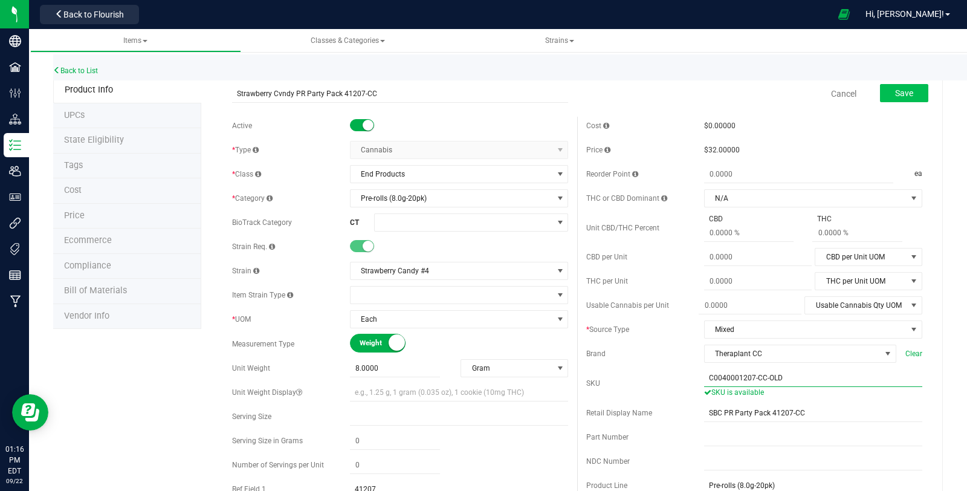
type input "C0040001207-CC-OLD"
click at [905, 86] on button "Save" at bounding box center [904, 93] width 48 height 18
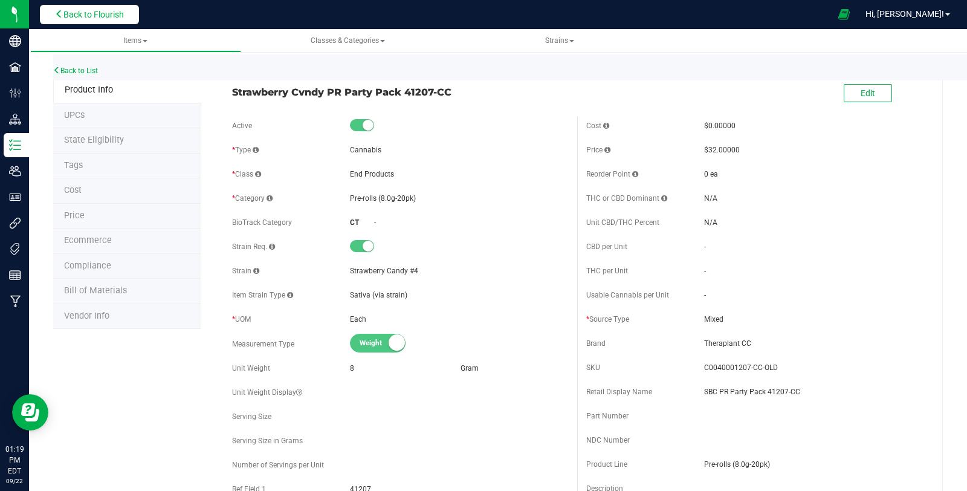
click at [112, 18] on span "Back to Flourish" at bounding box center [93, 15] width 60 height 10
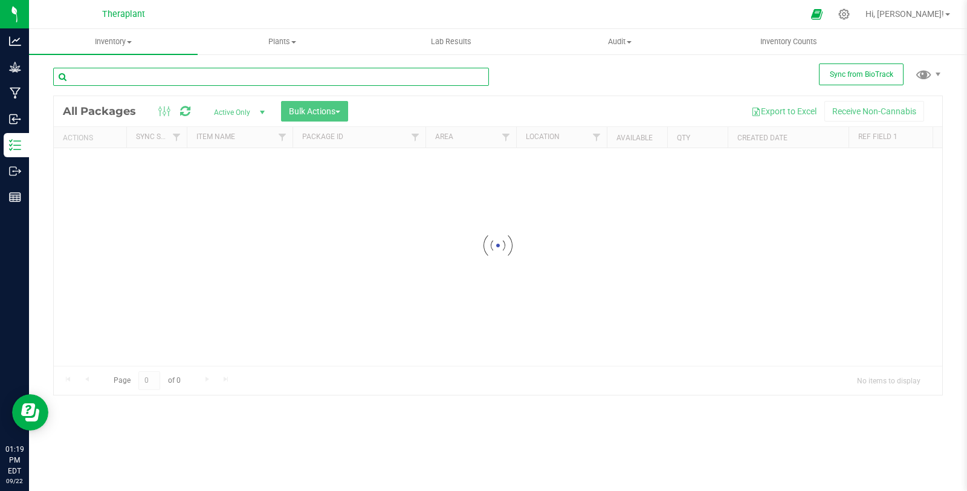
click at [230, 76] on input "text" at bounding box center [271, 77] width 436 height 18
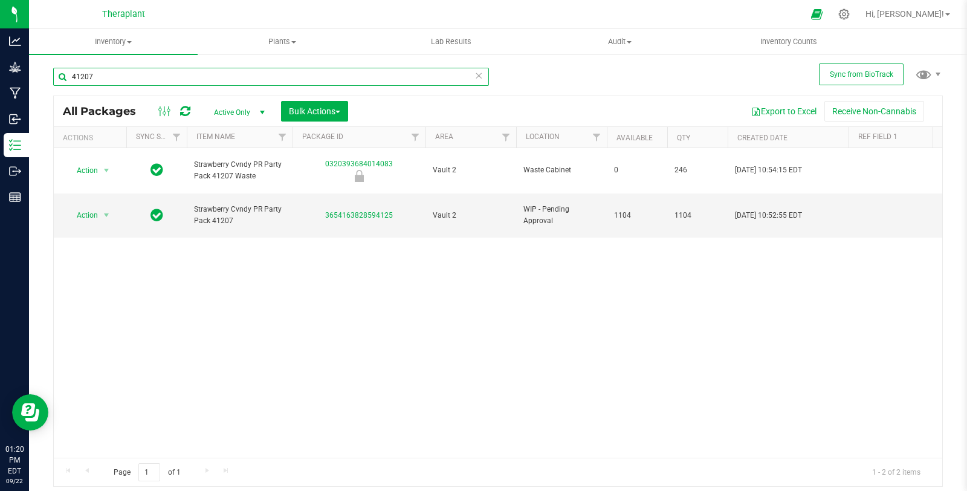
type input "41207"
